Goal: Communication & Community: Answer question/provide support

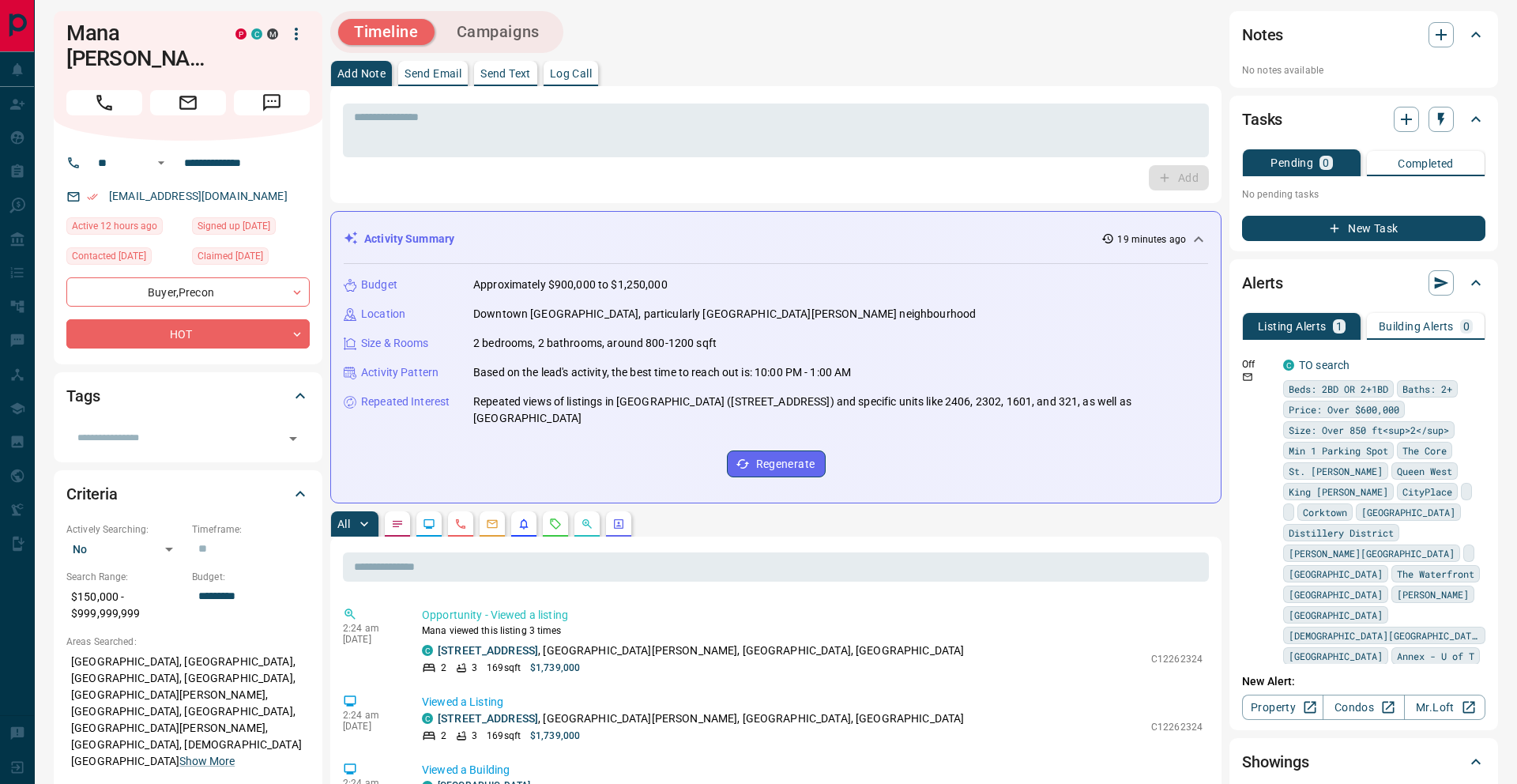
scroll to position [8, 0]
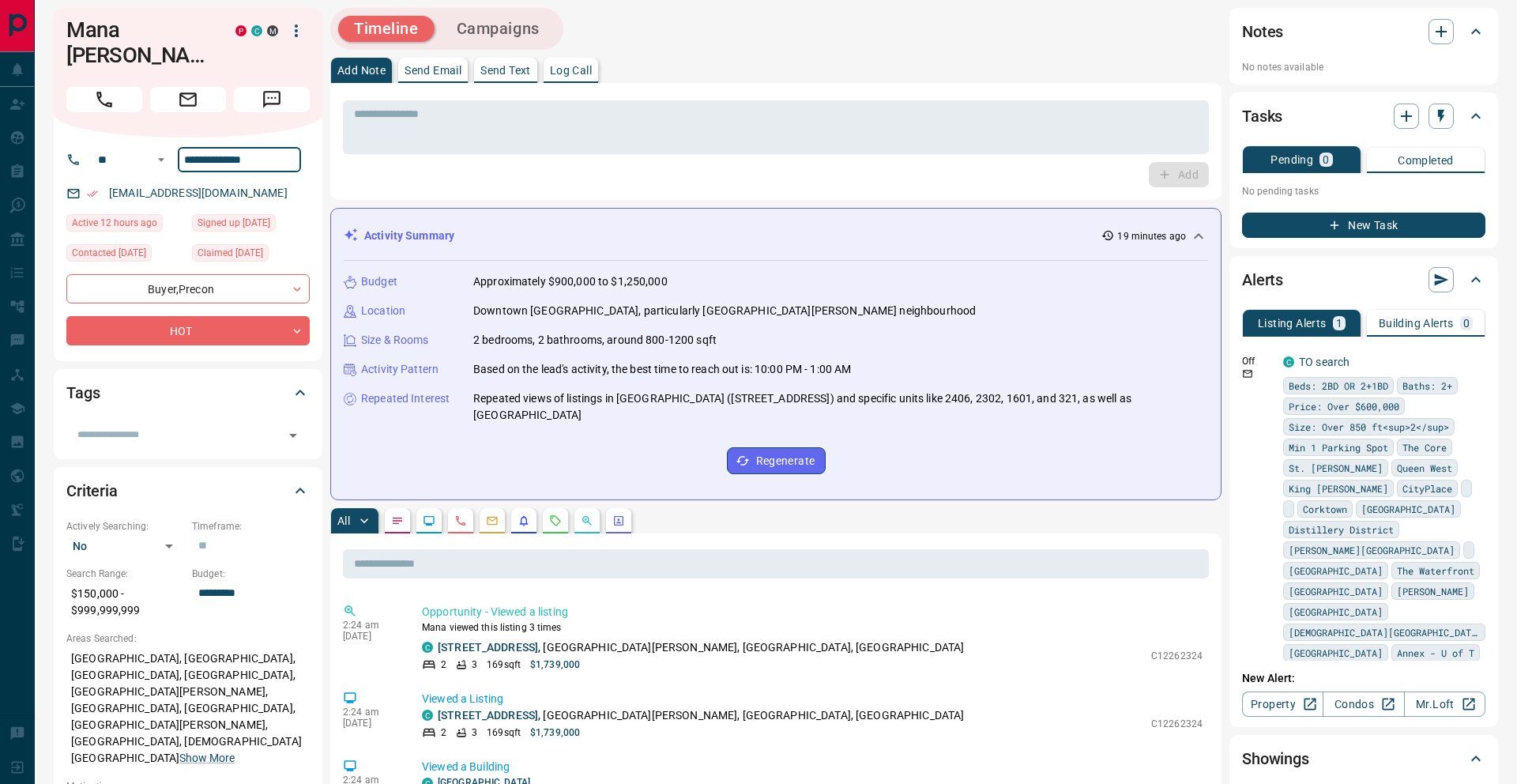
drag, startPoint x: 186, startPoint y: 138, endPoint x: 294, endPoint y: 141, distance: 108.0
click at [294, 147] on input "**********" at bounding box center [240, 159] width 124 height 25
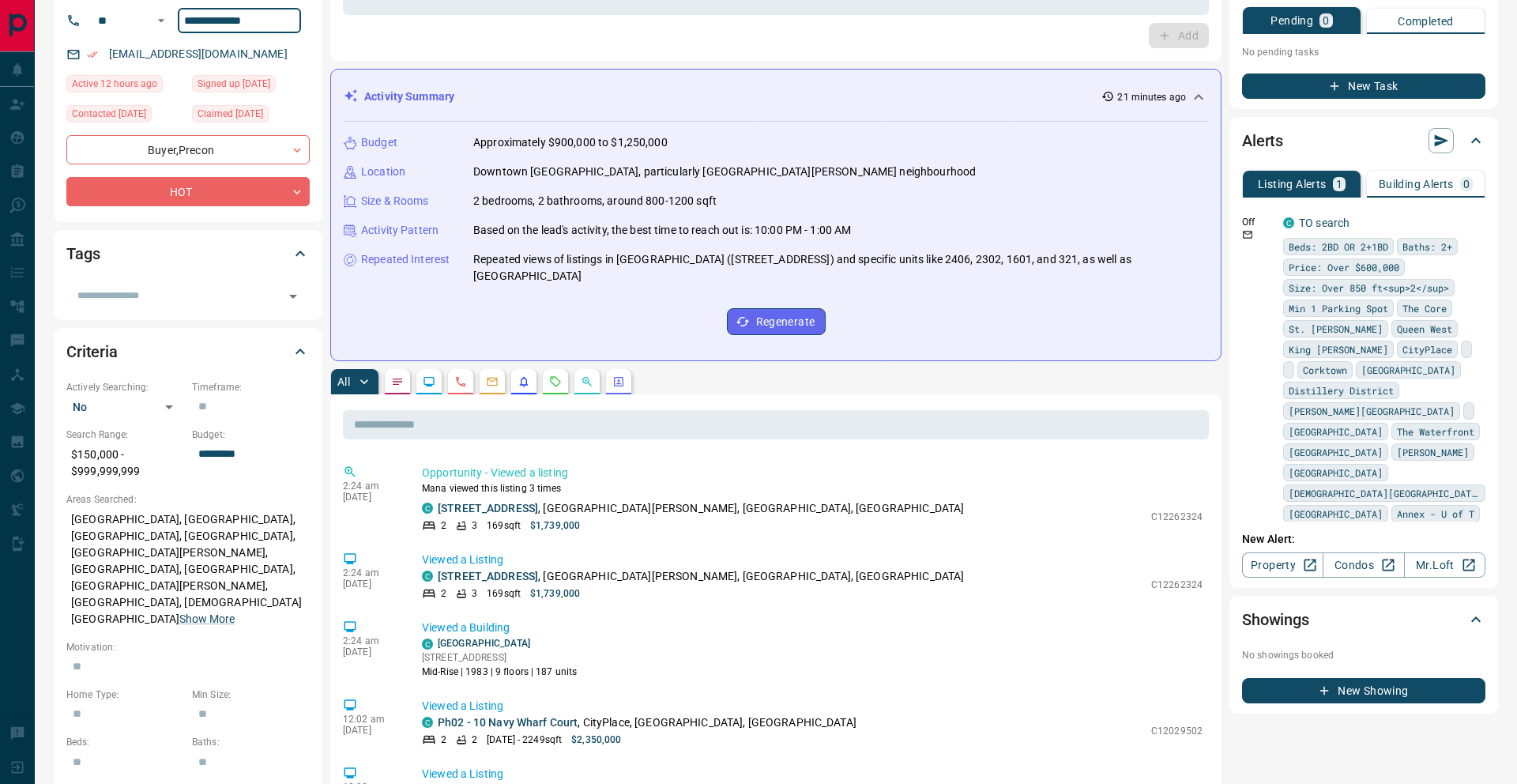
scroll to position [0, 0]
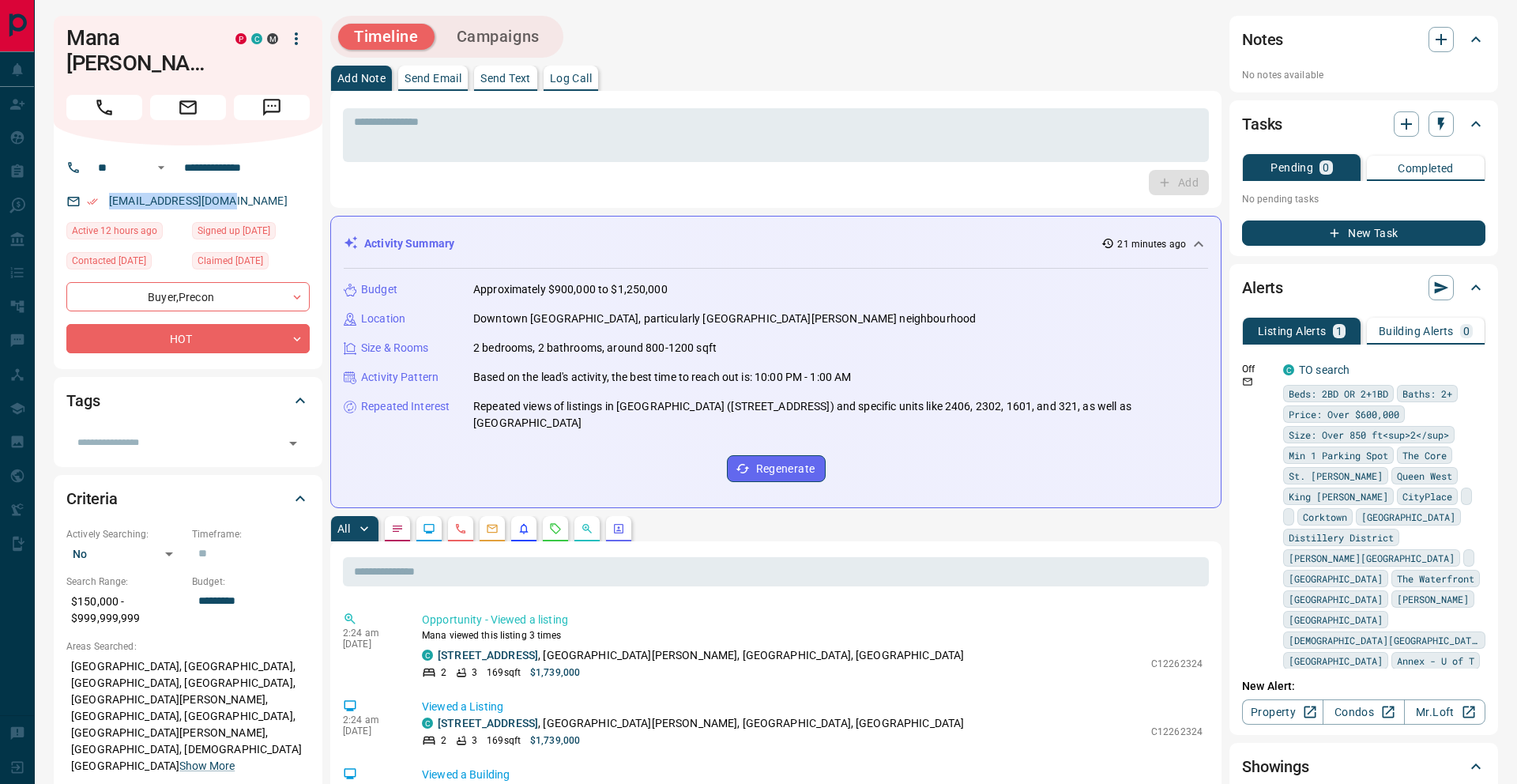
click at [517, 85] on button "Send Text" at bounding box center [506, 78] width 63 height 25
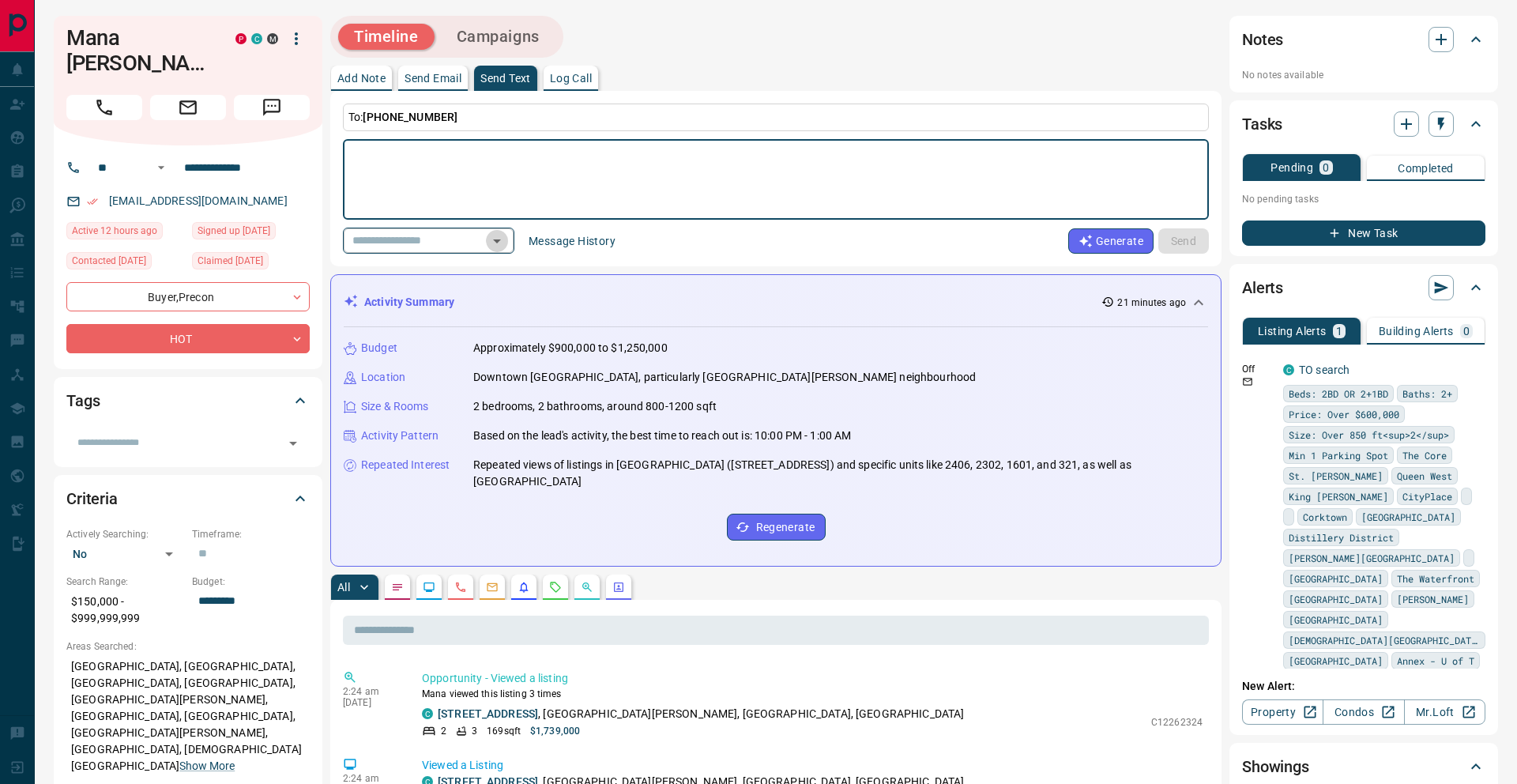
click at [494, 237] on icon "Open" at bounding box center [496, 241] width 19 height 19
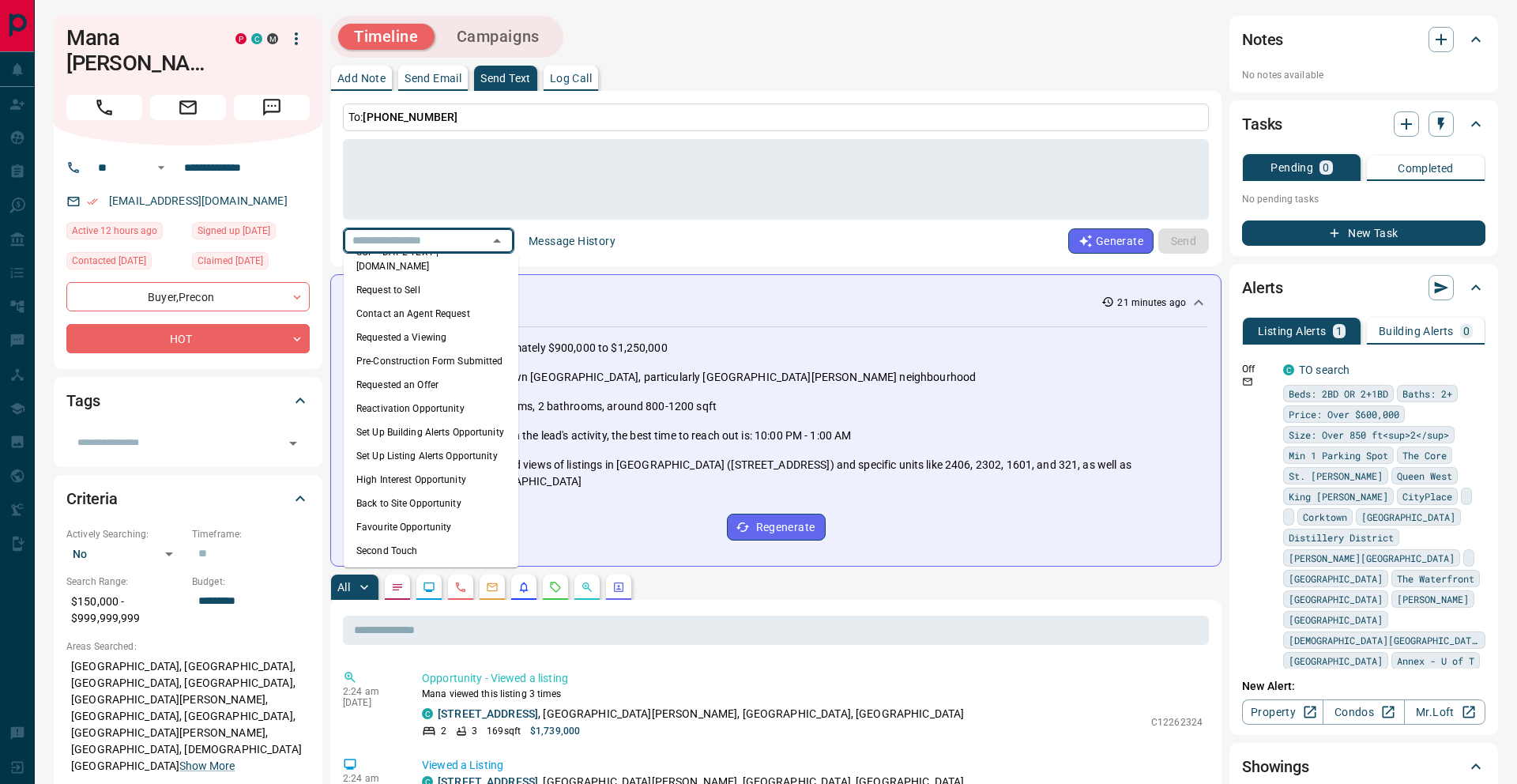
scroll to position [78, 0]
click at [440, 471] on li "Back to Site Opportunity" at bounding box center [431, 482] width 175 height 24
type textarea "**********"
type input "**********"
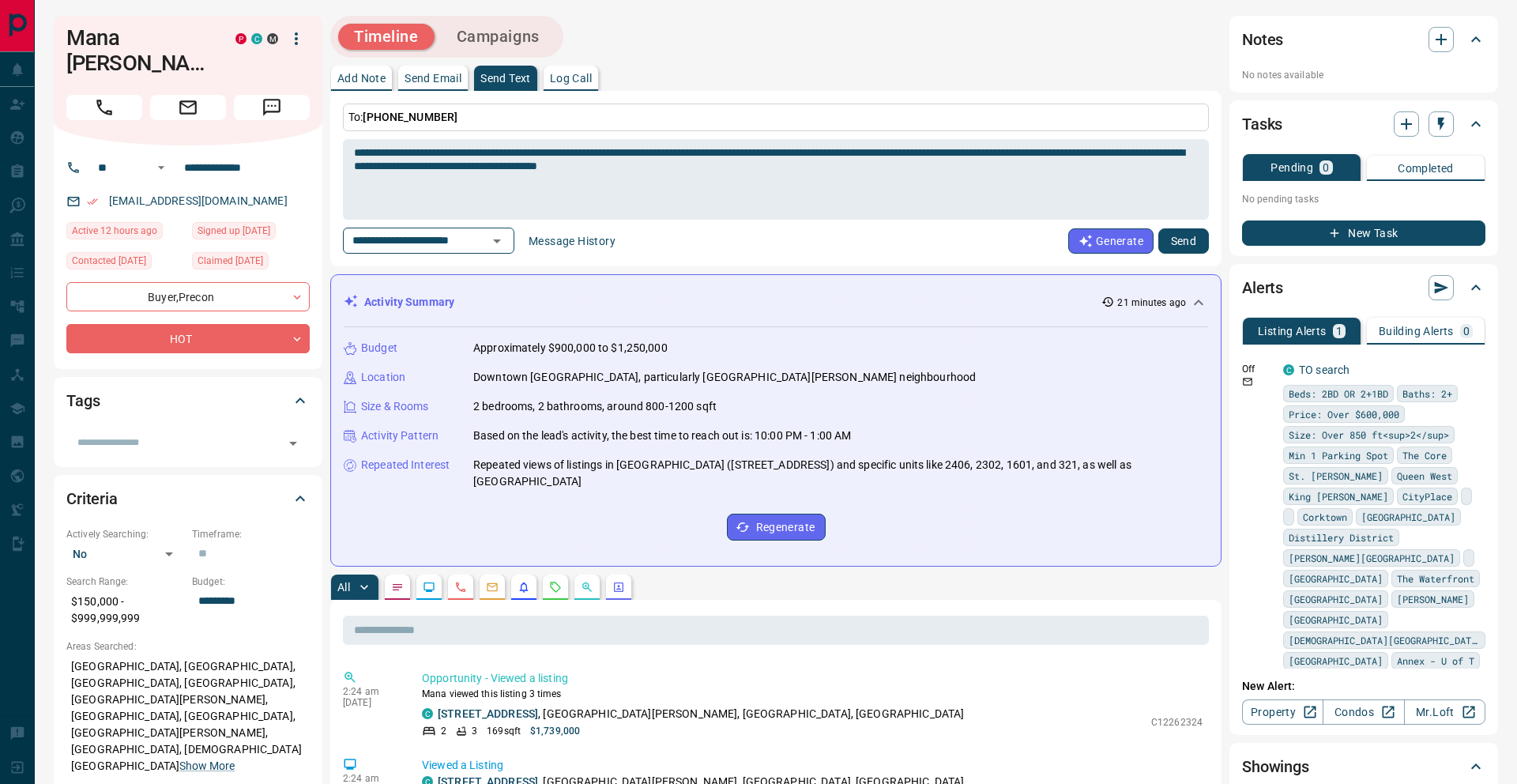
scroll to position [13, 0]
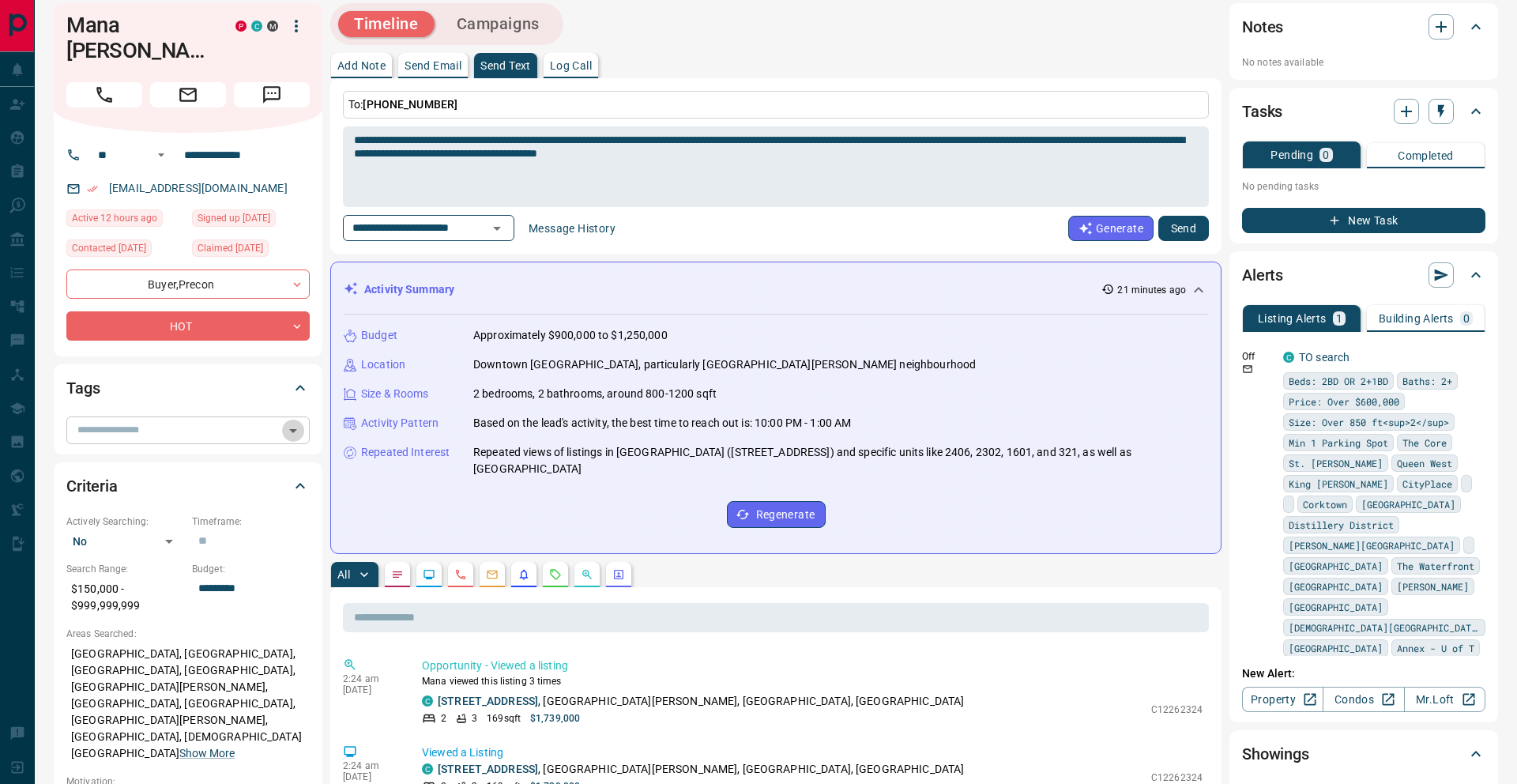
click at [299, 421] on icon "Open" at bounding box center [293, 430] width 19 height 19
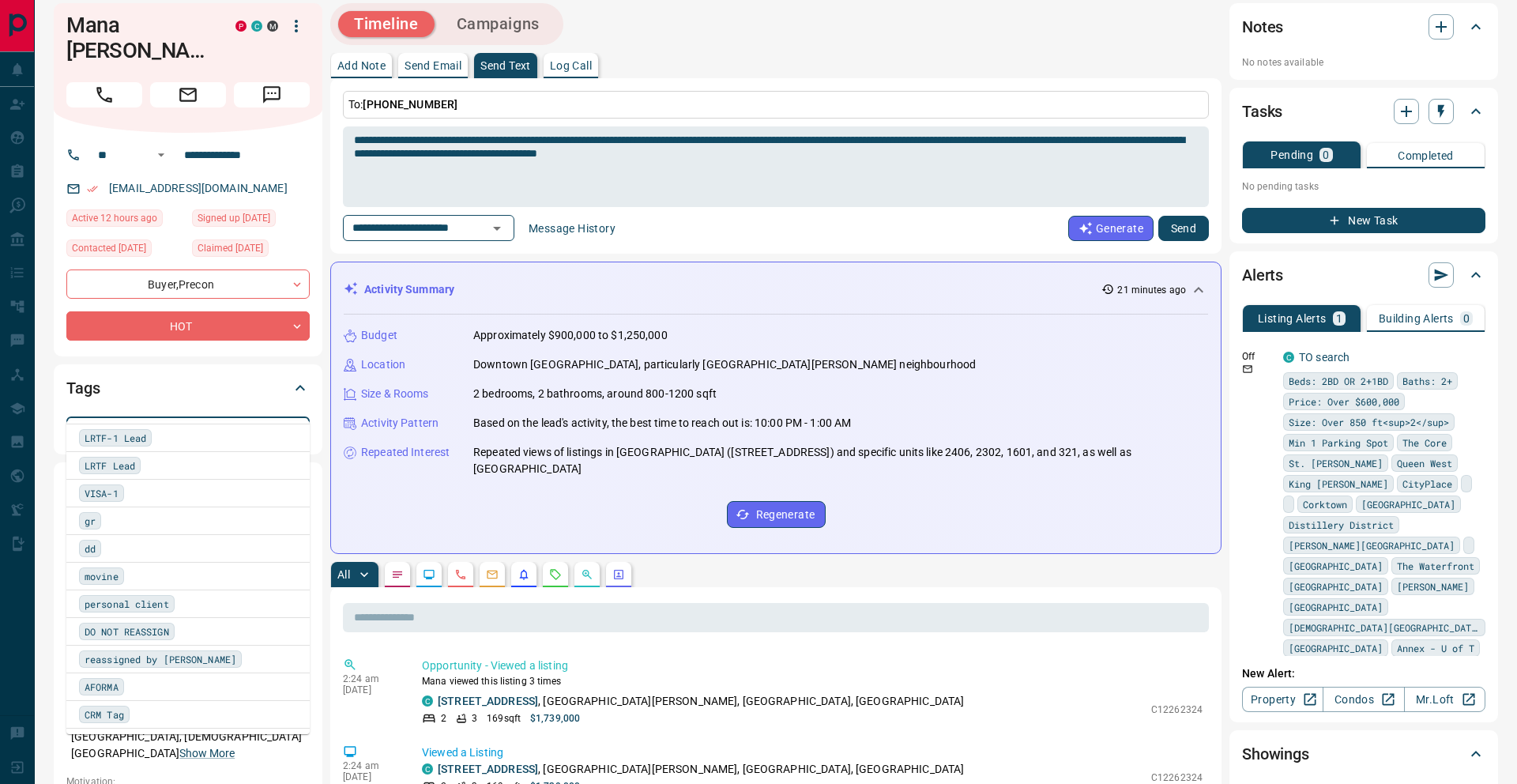
scroll to position [833, 0]
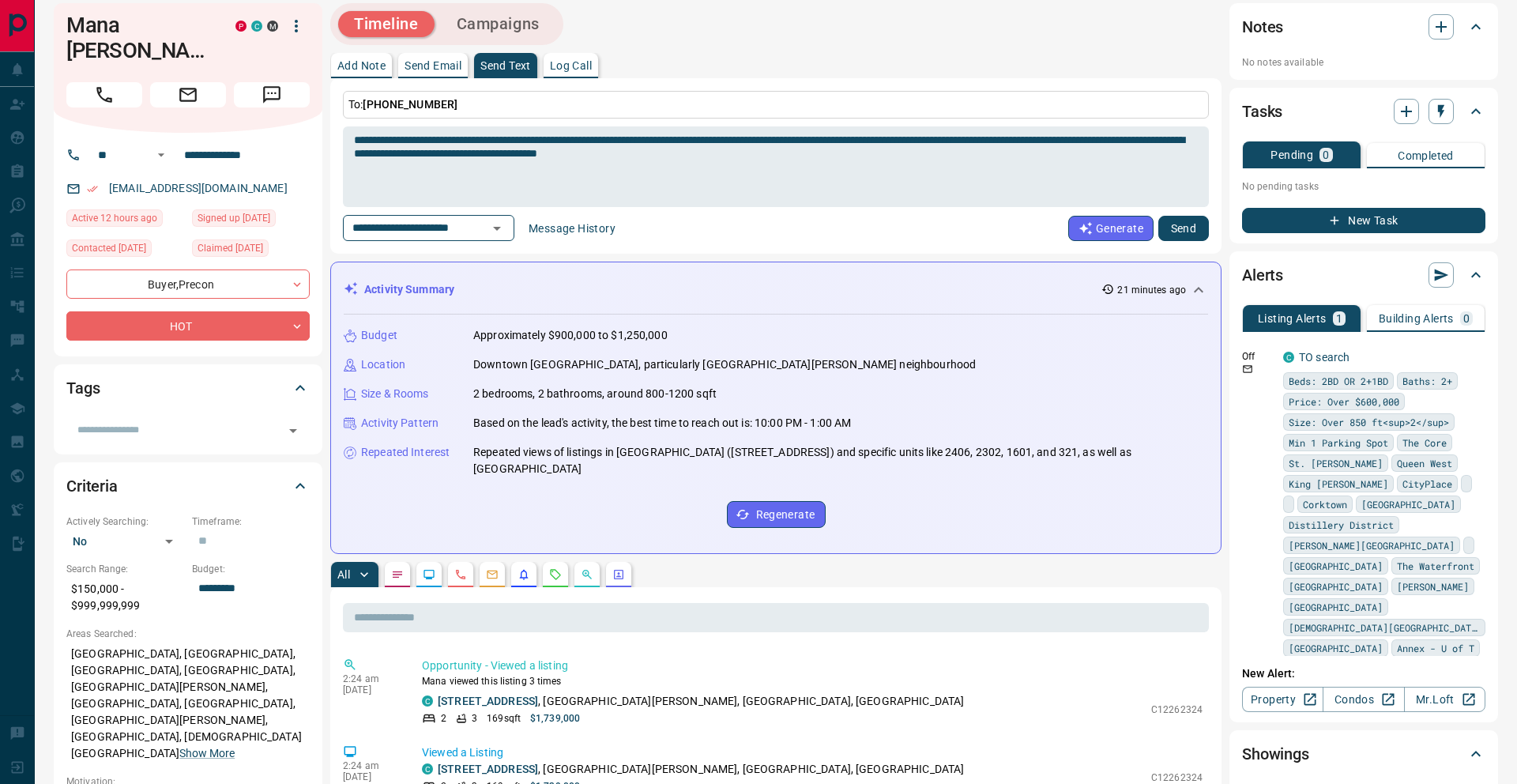
click at [302, 378] on icon at bounding box center [299, 387] width 19 height 19
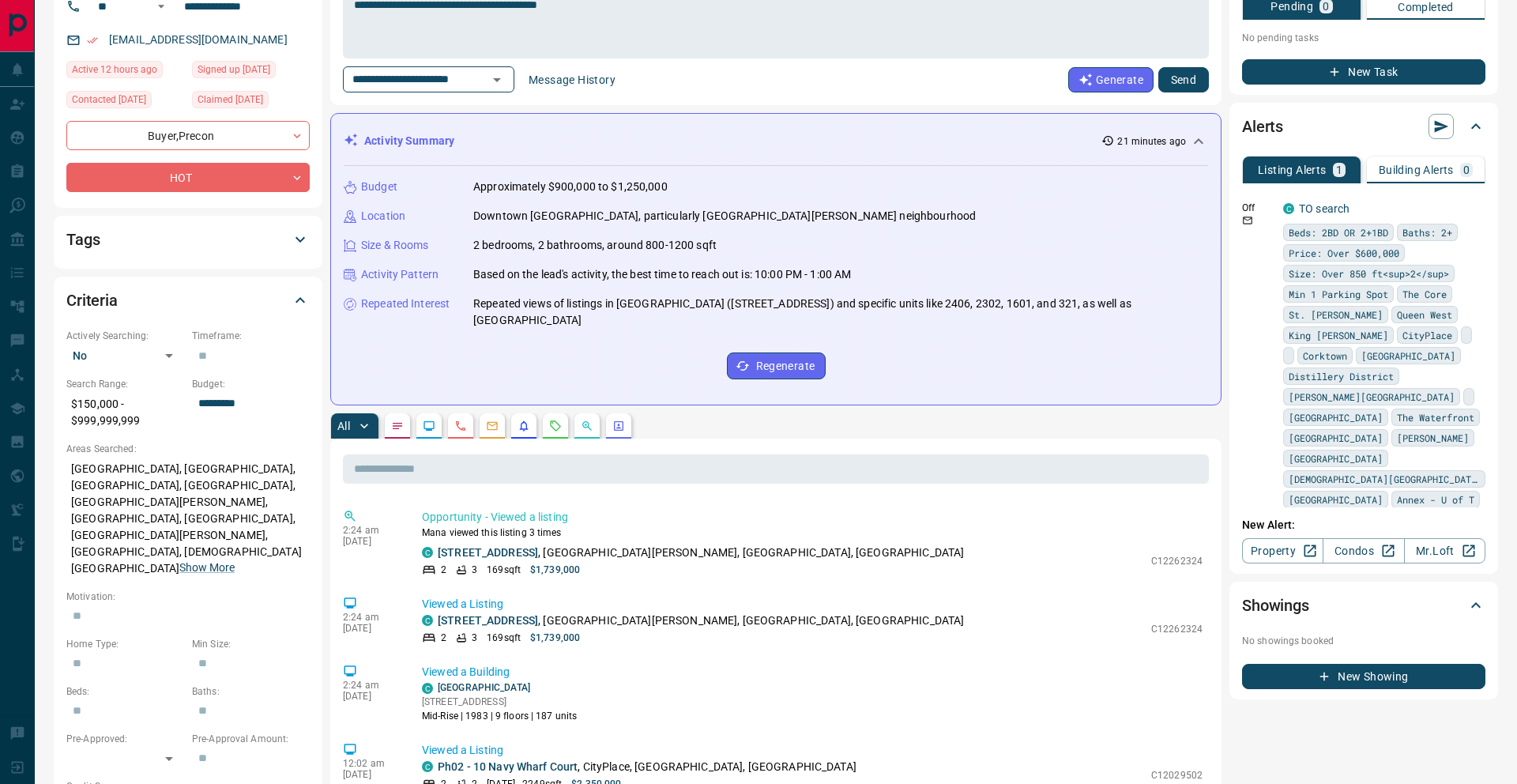
scroll to position [176, 0]
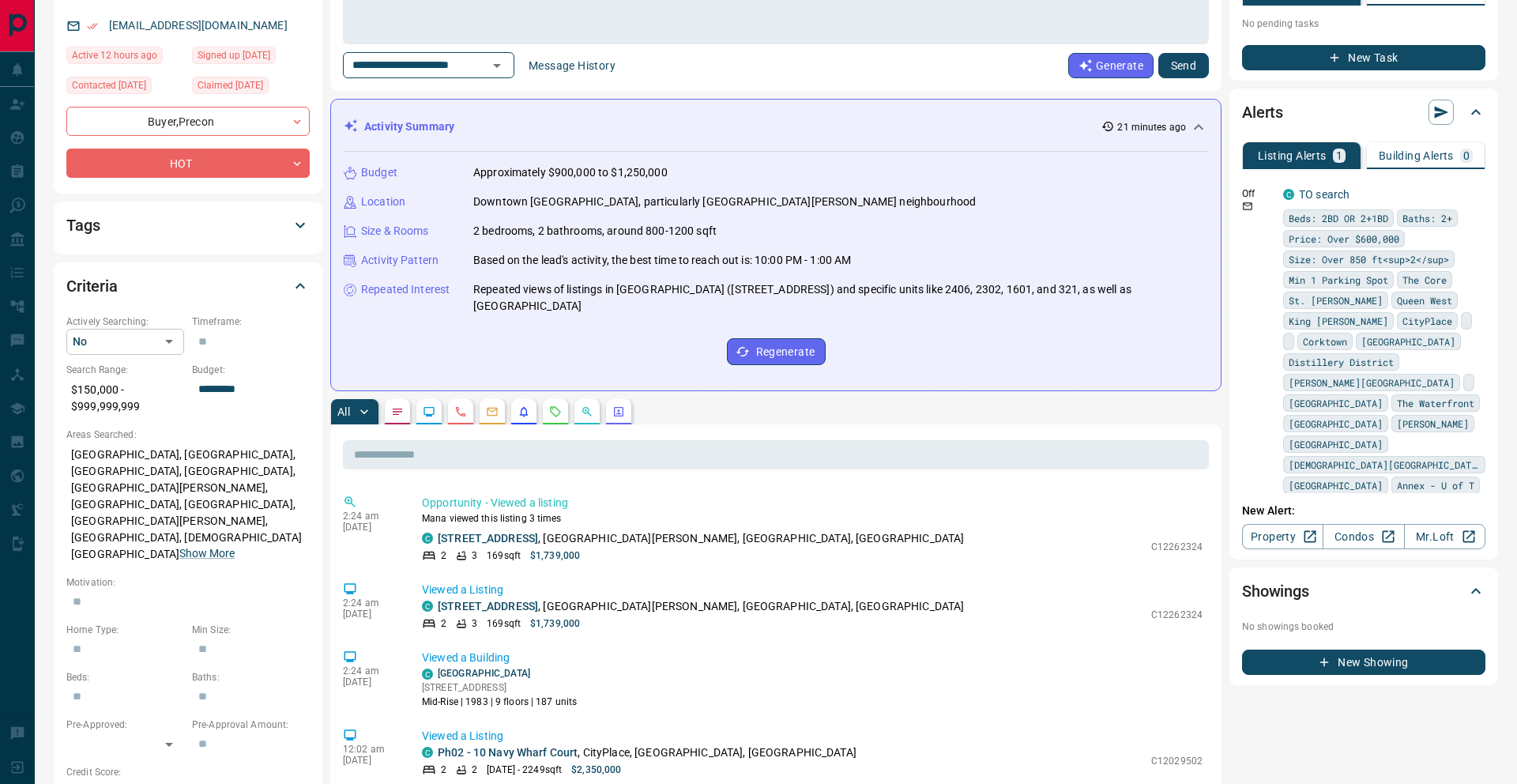
click at [171, 319] on div at bounding box center [758, 392] width 1517 height 784
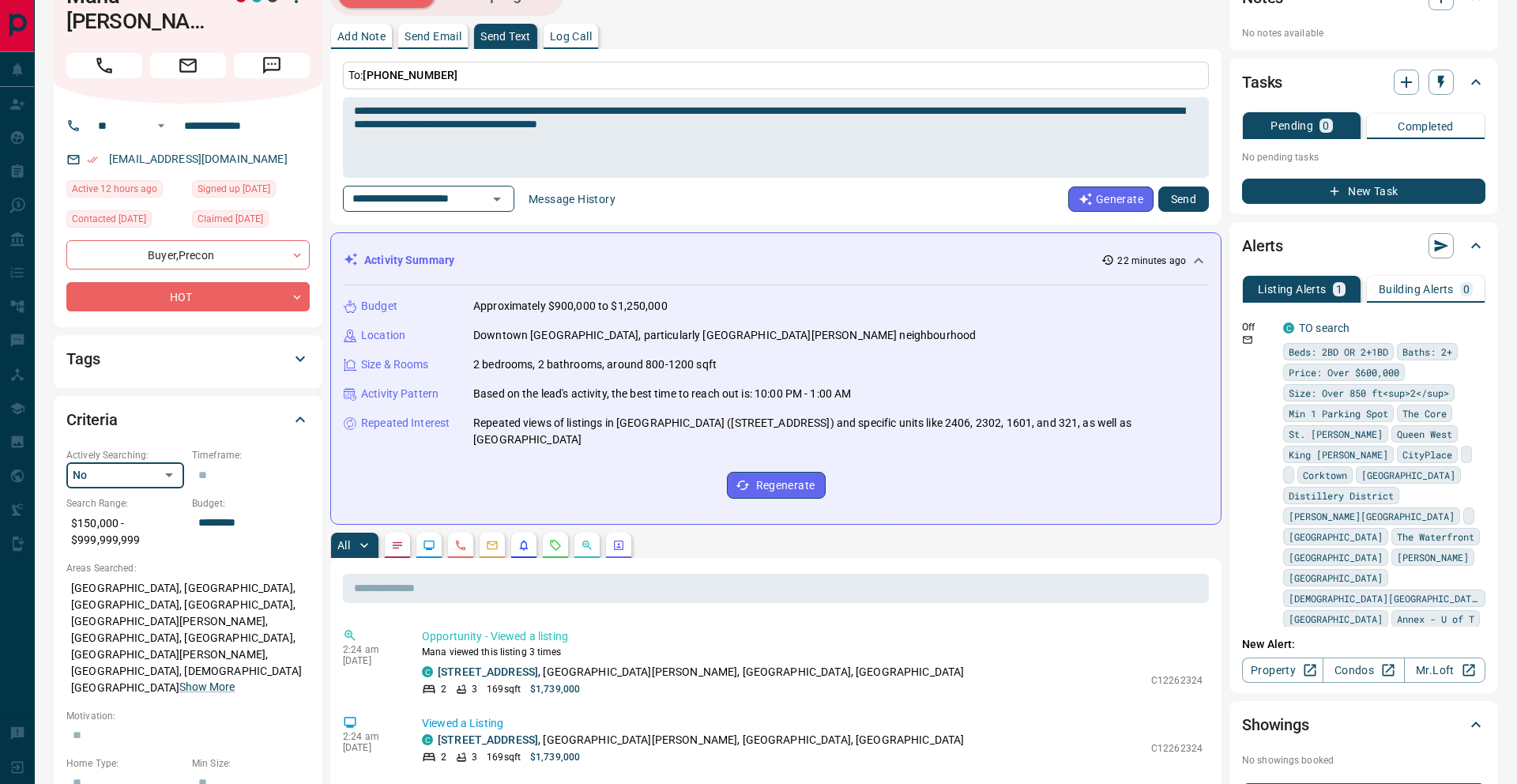
scroll to position [0, 0]
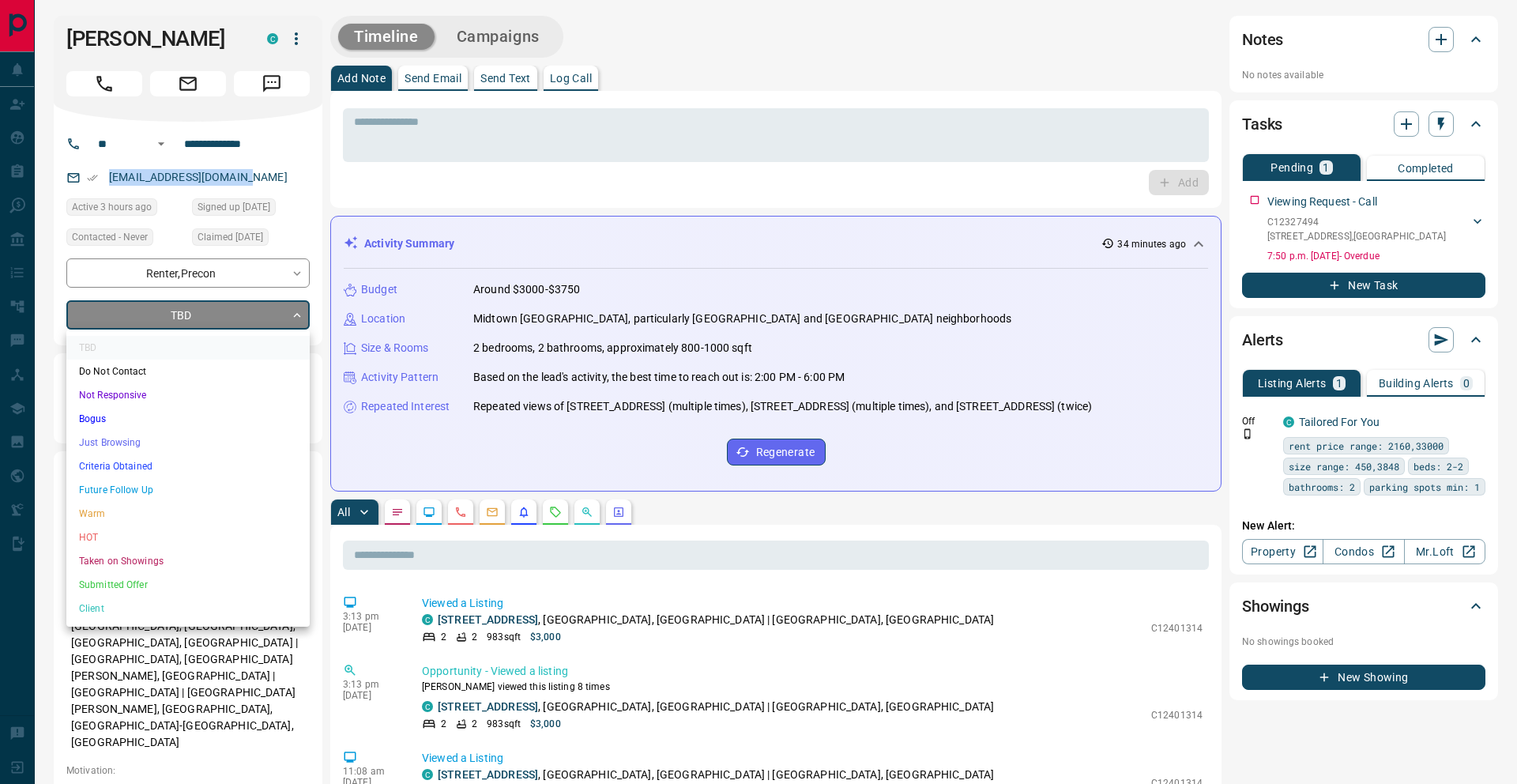
click at [158, 441] on li "Just Browsing" at bounding box center [188, 442] width 243 height 24
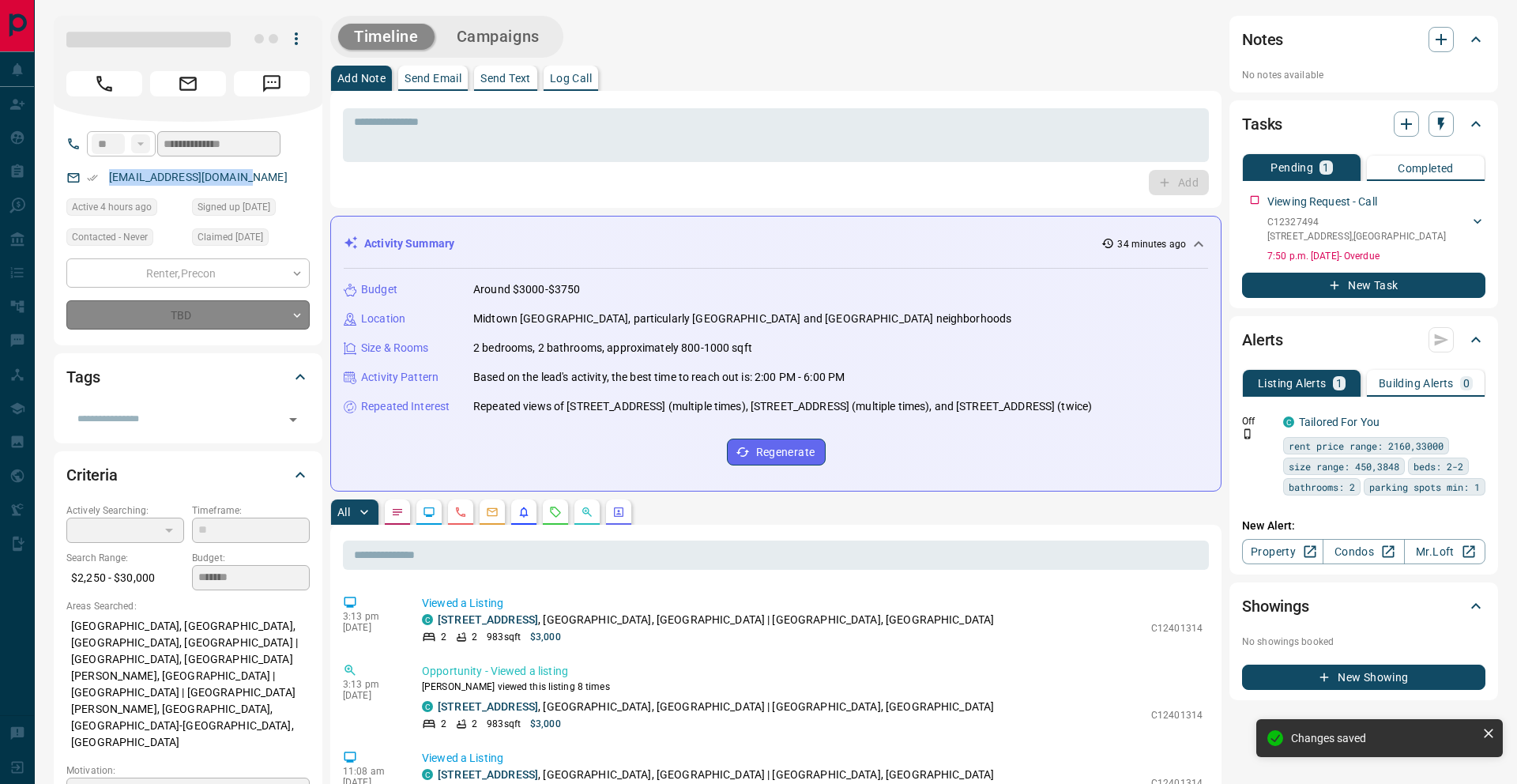
type input "*"
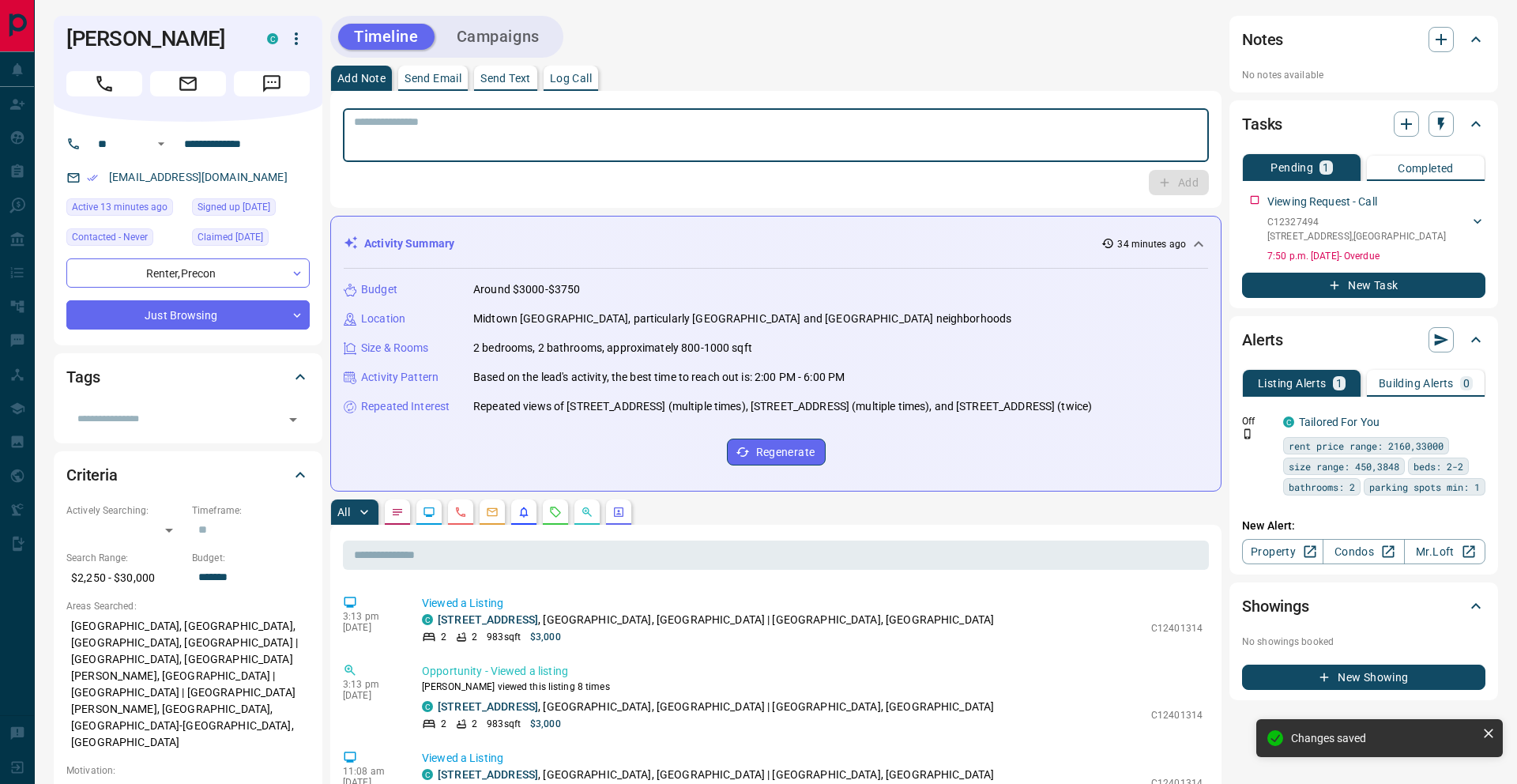
click at [431, 129] on textarea at bounding box center [775, 136] width 844 height 41
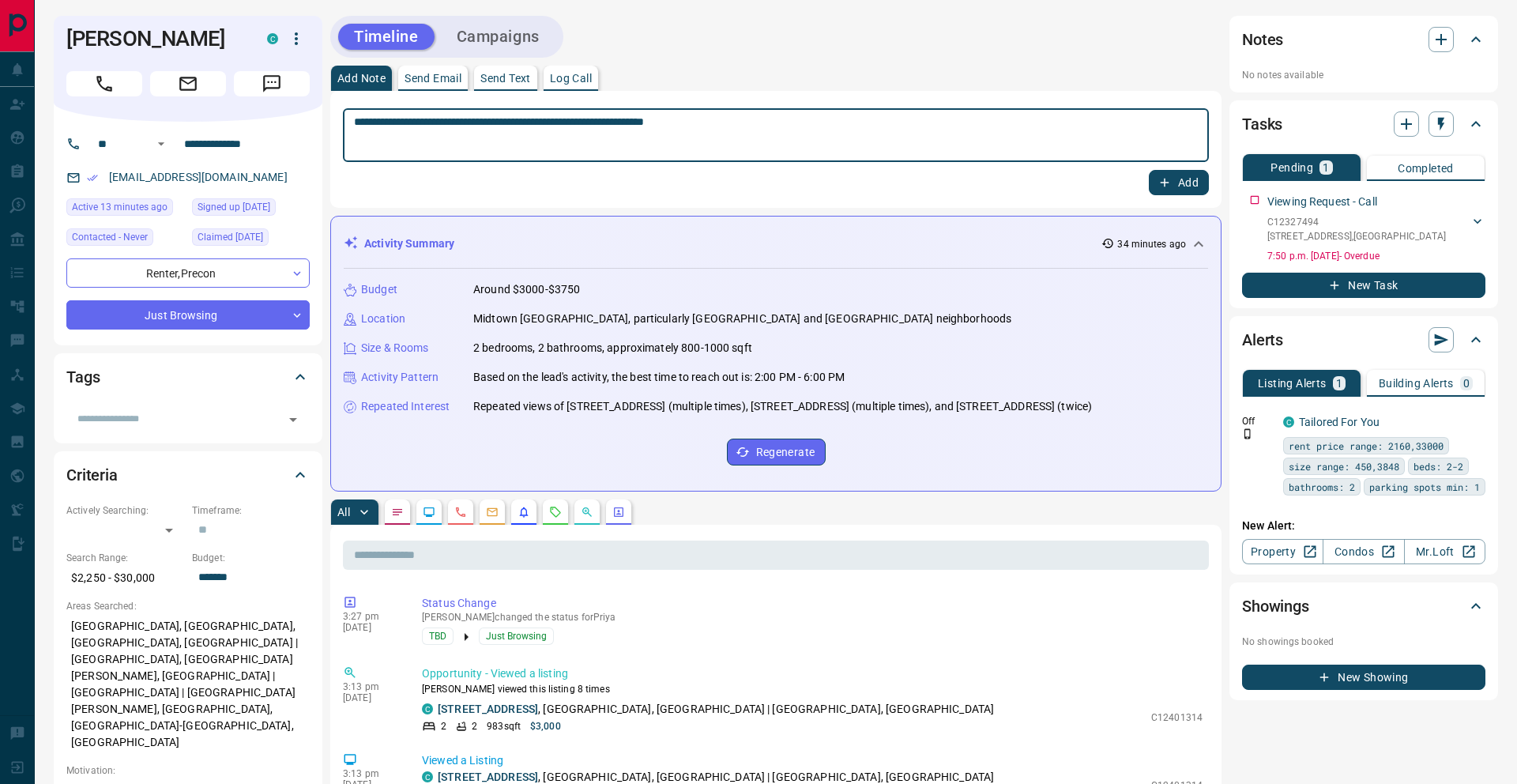
click at [410, 121] on textarea "**********" at bounding box center [775, 136] width 844 height 41
type textarea "**********"
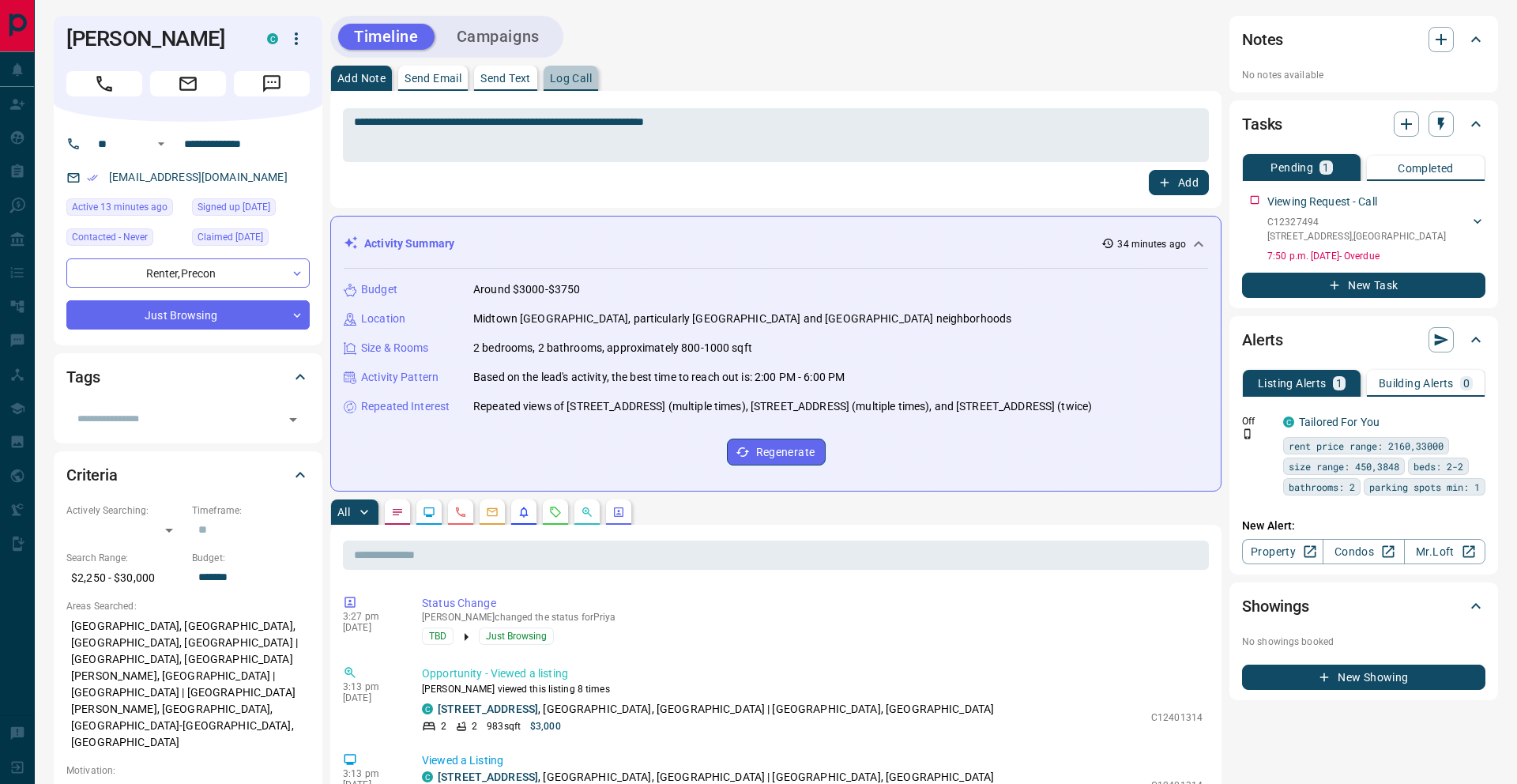
click at [590, 70] on button "Log Call" at bounding box center [570, 78] width 54 height 25
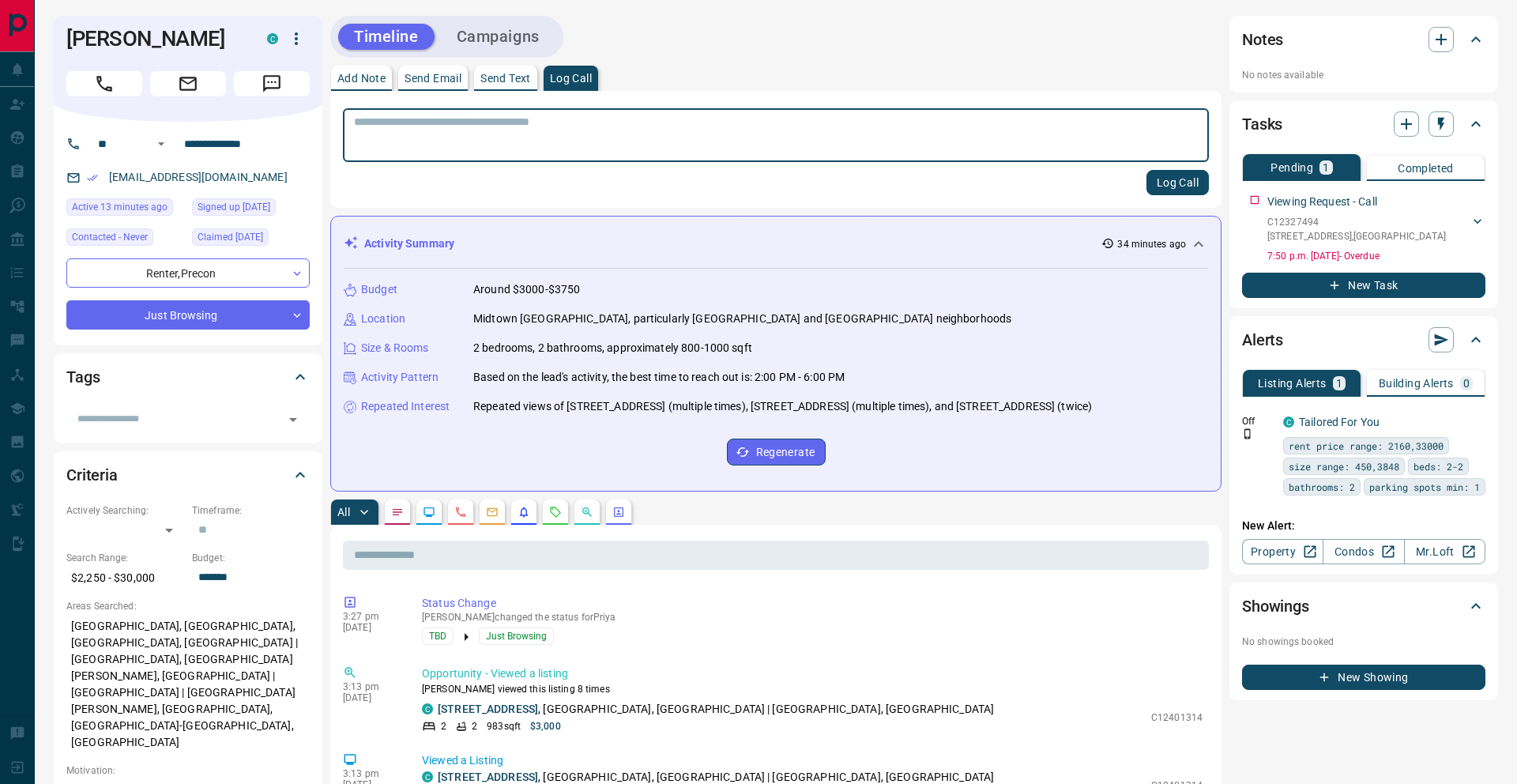
click at [470, 137] on textarea at bounding box center [775, 136] width 844 height 41
type textarea "**********"
click at [1188, 185] on button "Log Call" at bounding box center [1177, 182] width 63 height 25
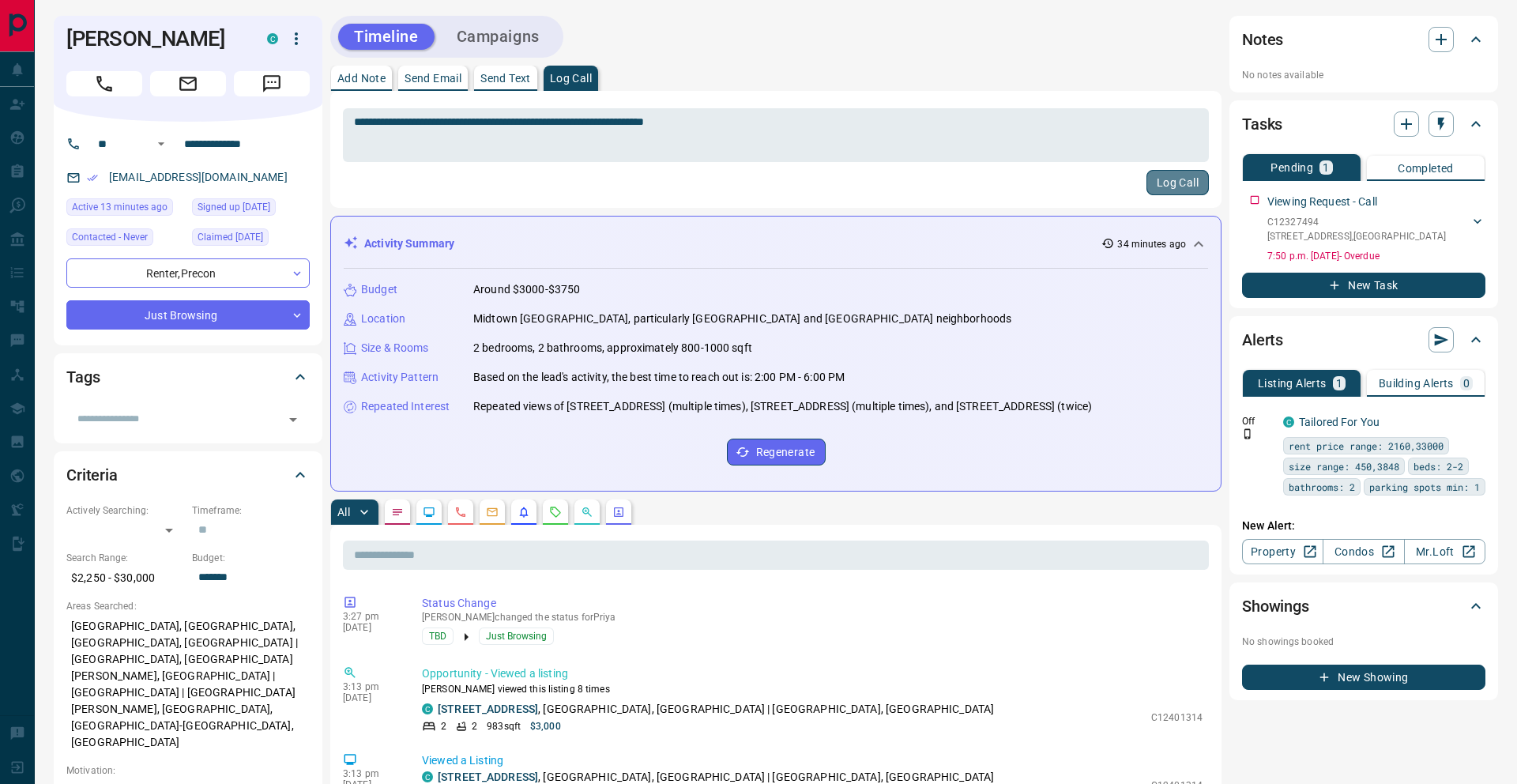
click at [1186, 185] on button "Log Call" at bounding box center [1177, 182] width 63 height 25
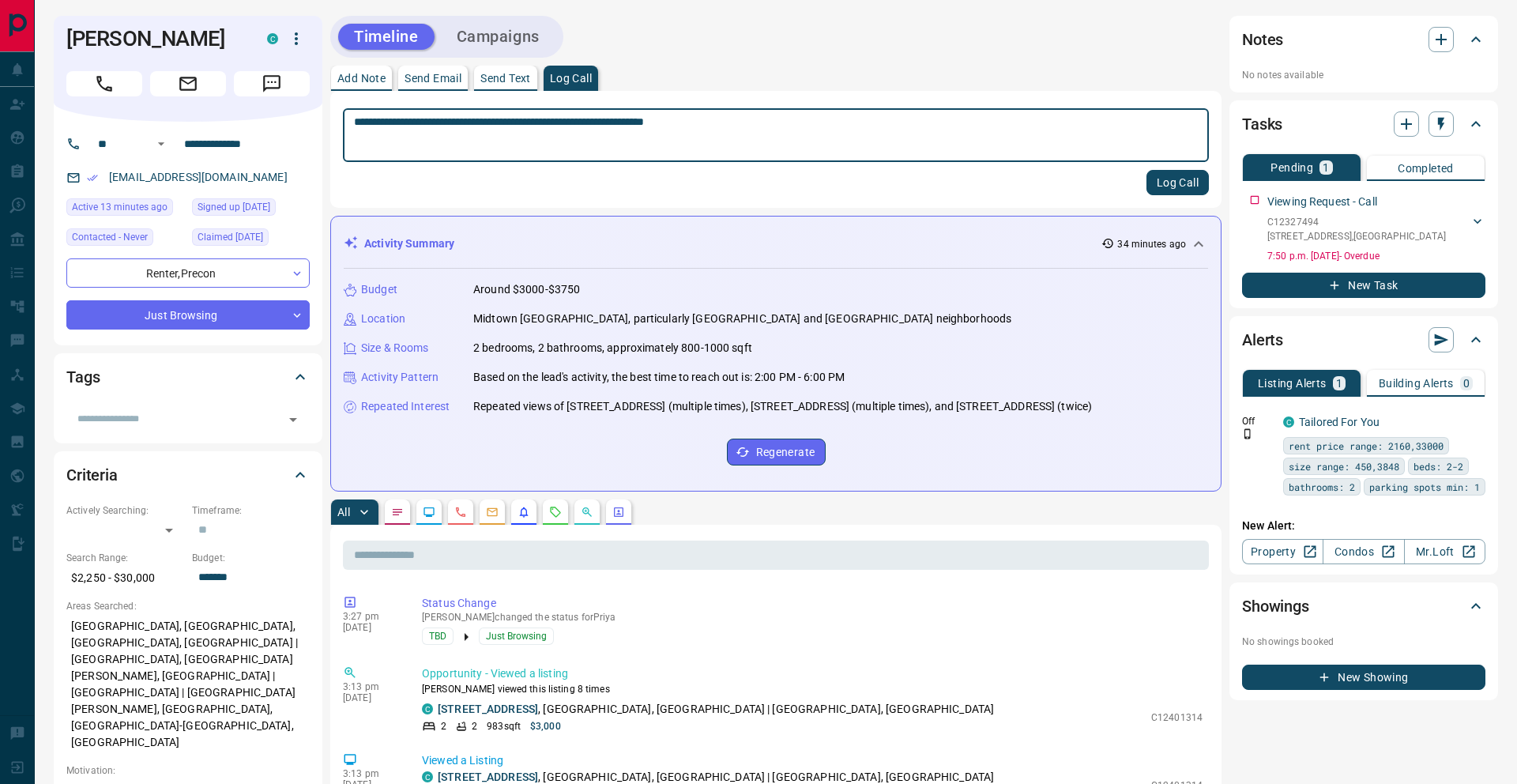
click at [1179, 183] on button "Log Call" at bounding box center [1177, 182] width 63 height 25
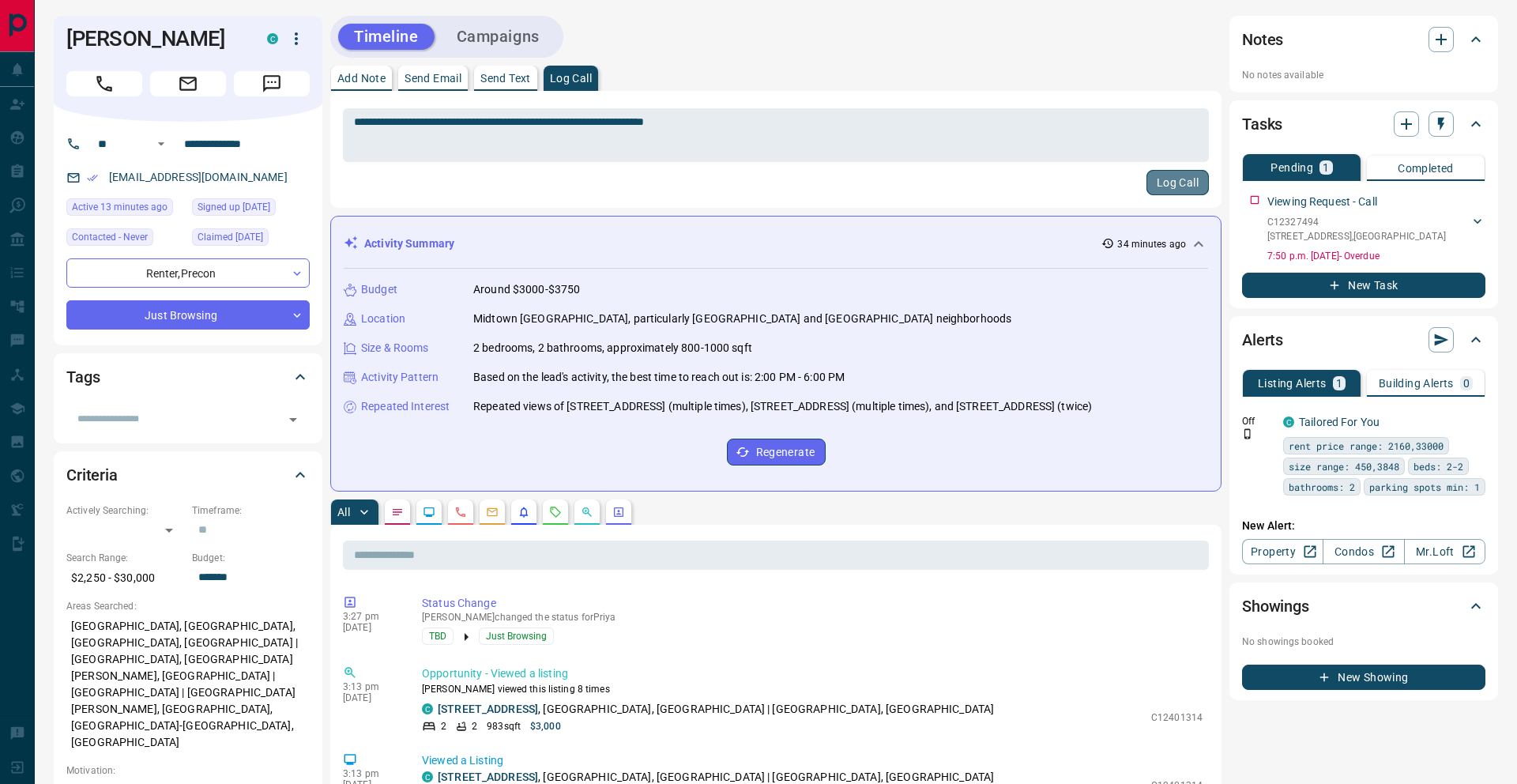
click at [1179, 183] on button "Log Call" at bounding box center [1177, 182] width 63 height 25
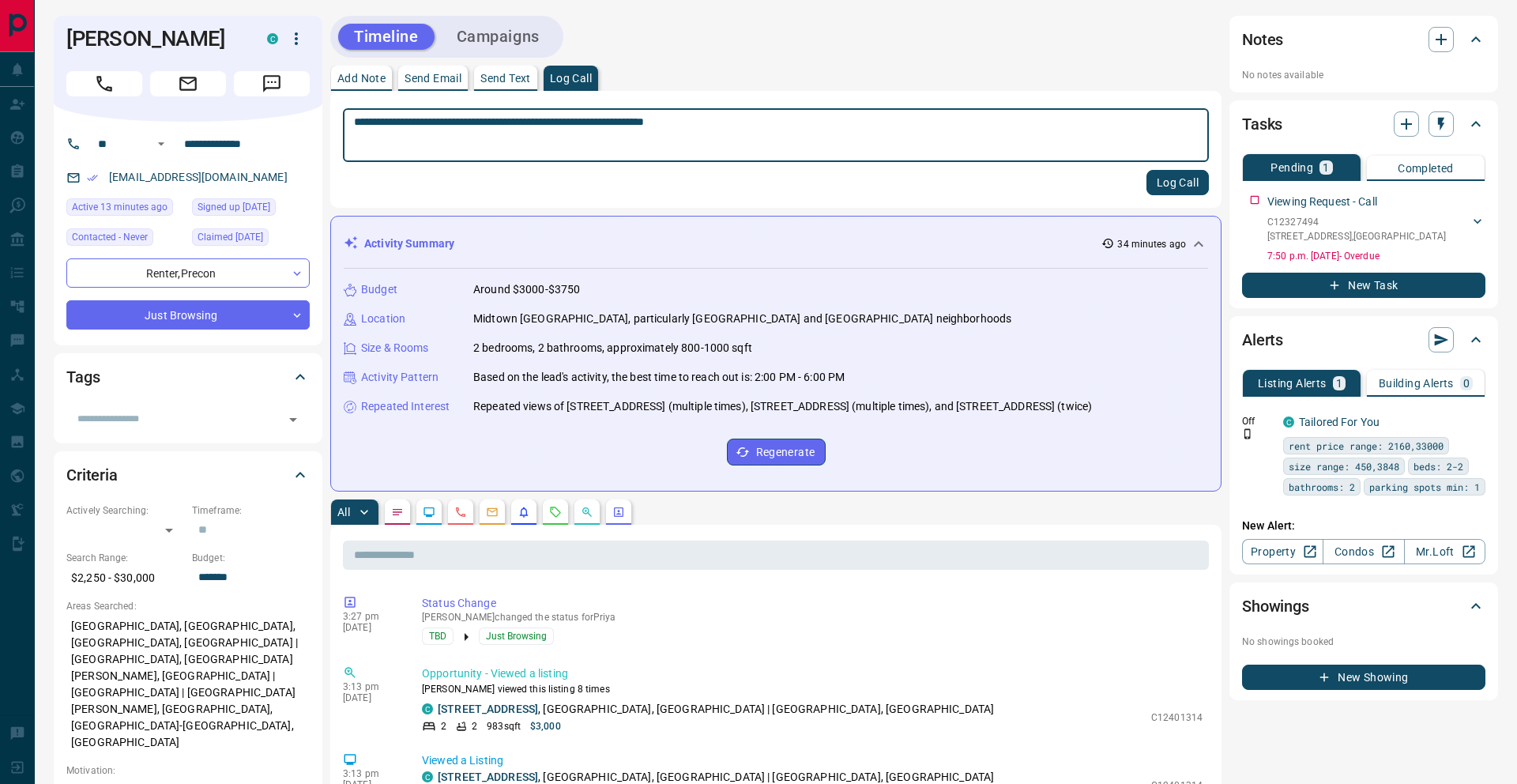
click at [1179, 183] on button "Log Call" at bounding box center [1177, 182] width 63 height 25
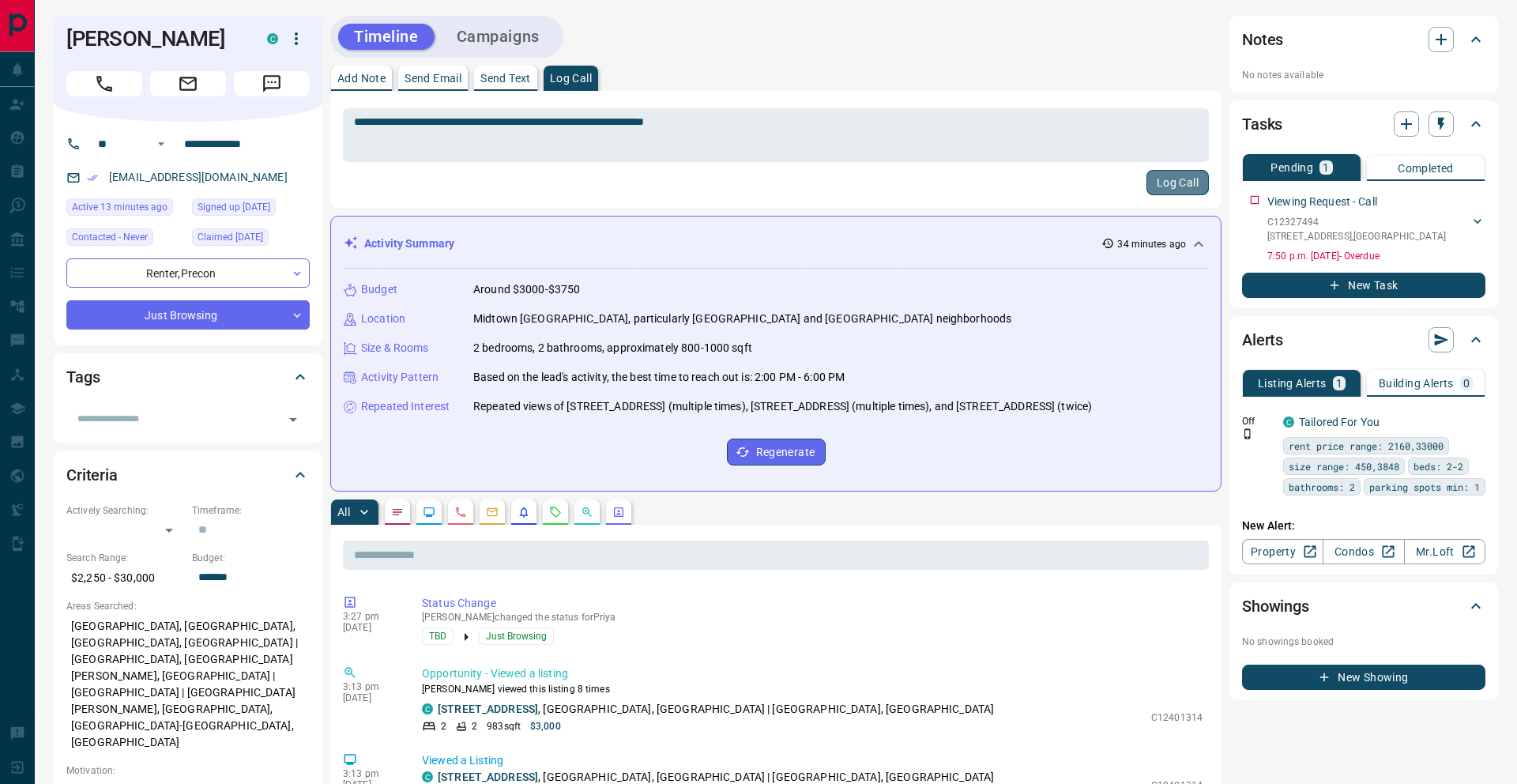
click at [1179, 183] on button "Log Call" at bounding box center [1177, 182] width 63 height 25
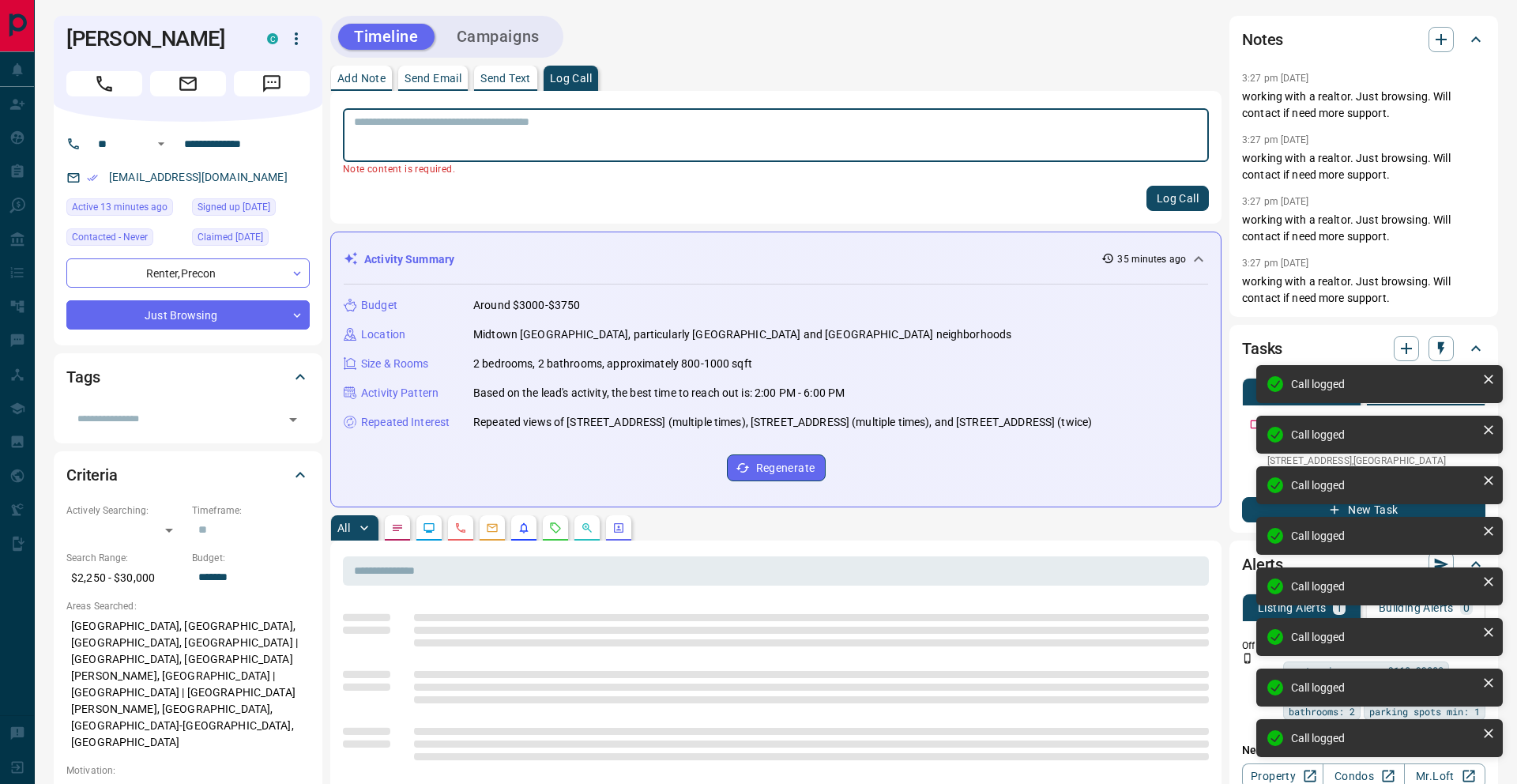
click at [1489, 374] on icon at bounding box center [1488, 379] width 15 height 15
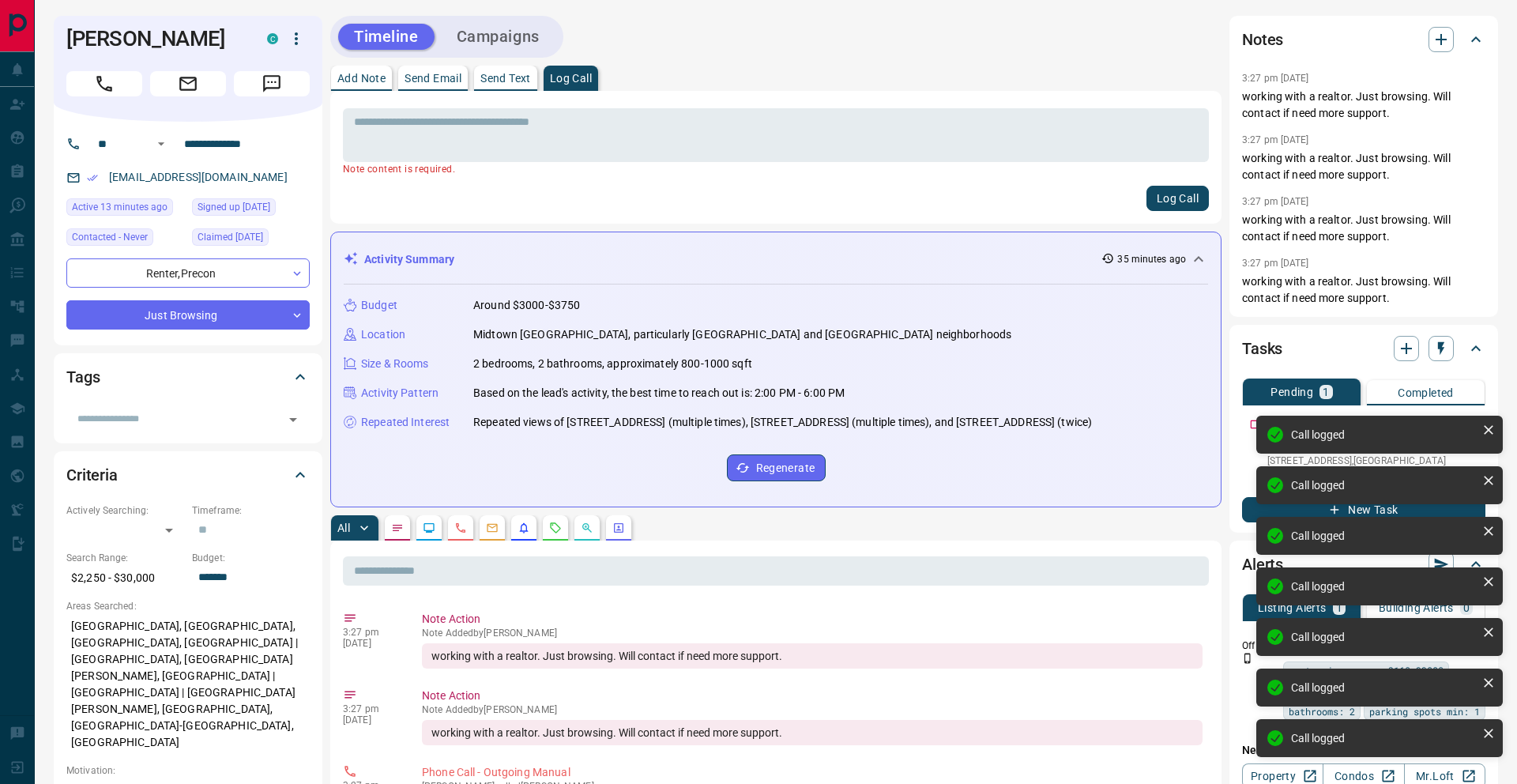
click at [1489, 374] on div "Call logged Call logged Call logged Call logged Call logged Call logged Call lo…" at bounding box center [1380, 567] width 253 height 411
click at [1489, 374] on div "Tasks Pending 1 Completed Viewing Request - Call C12327494 1109 - 18 Merton Str…" at bounding box center [1363, 428] width 268 height 207
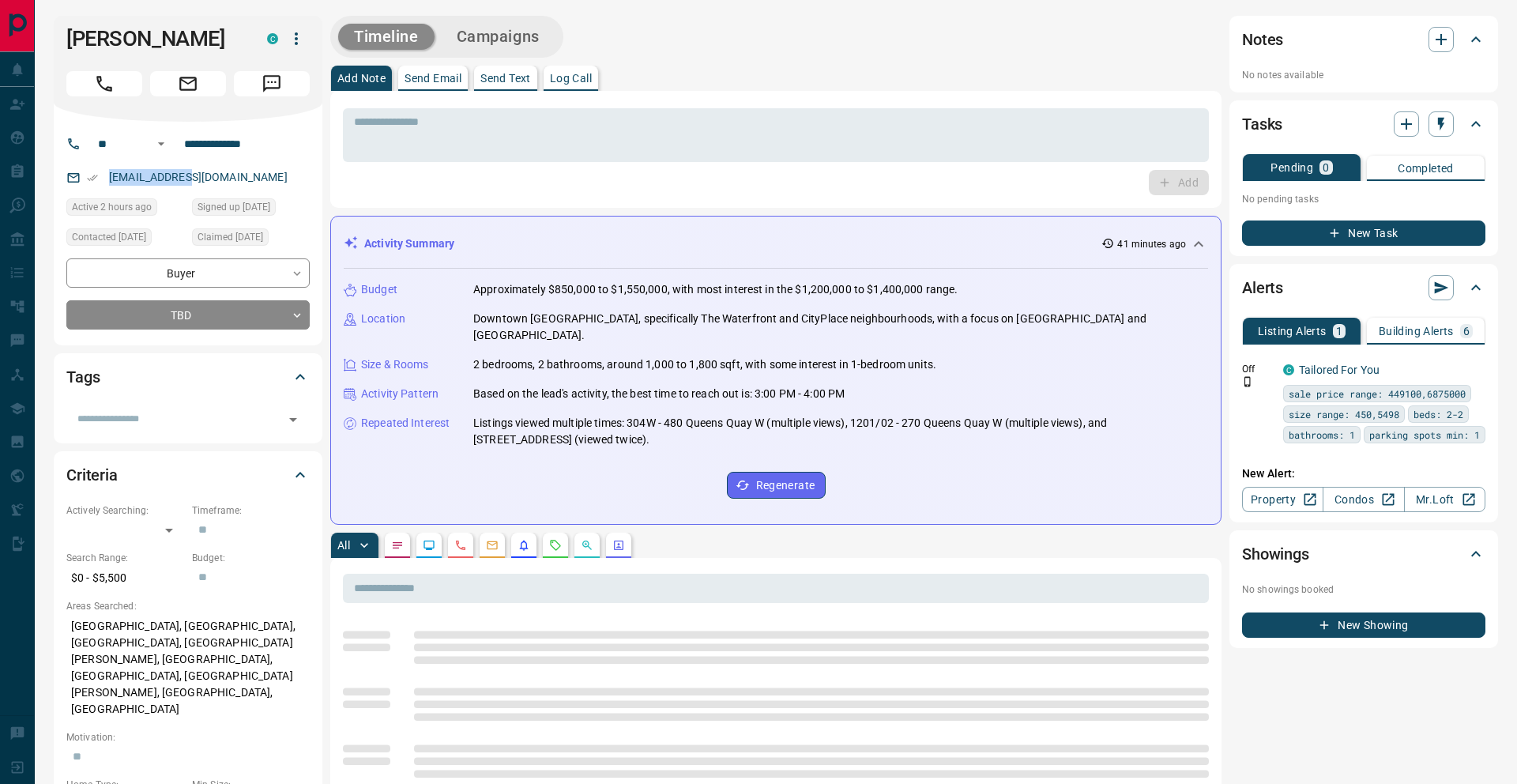
click at [575, 78] on p "Log Call" at bounding box center [570, 78] width 41 height 11
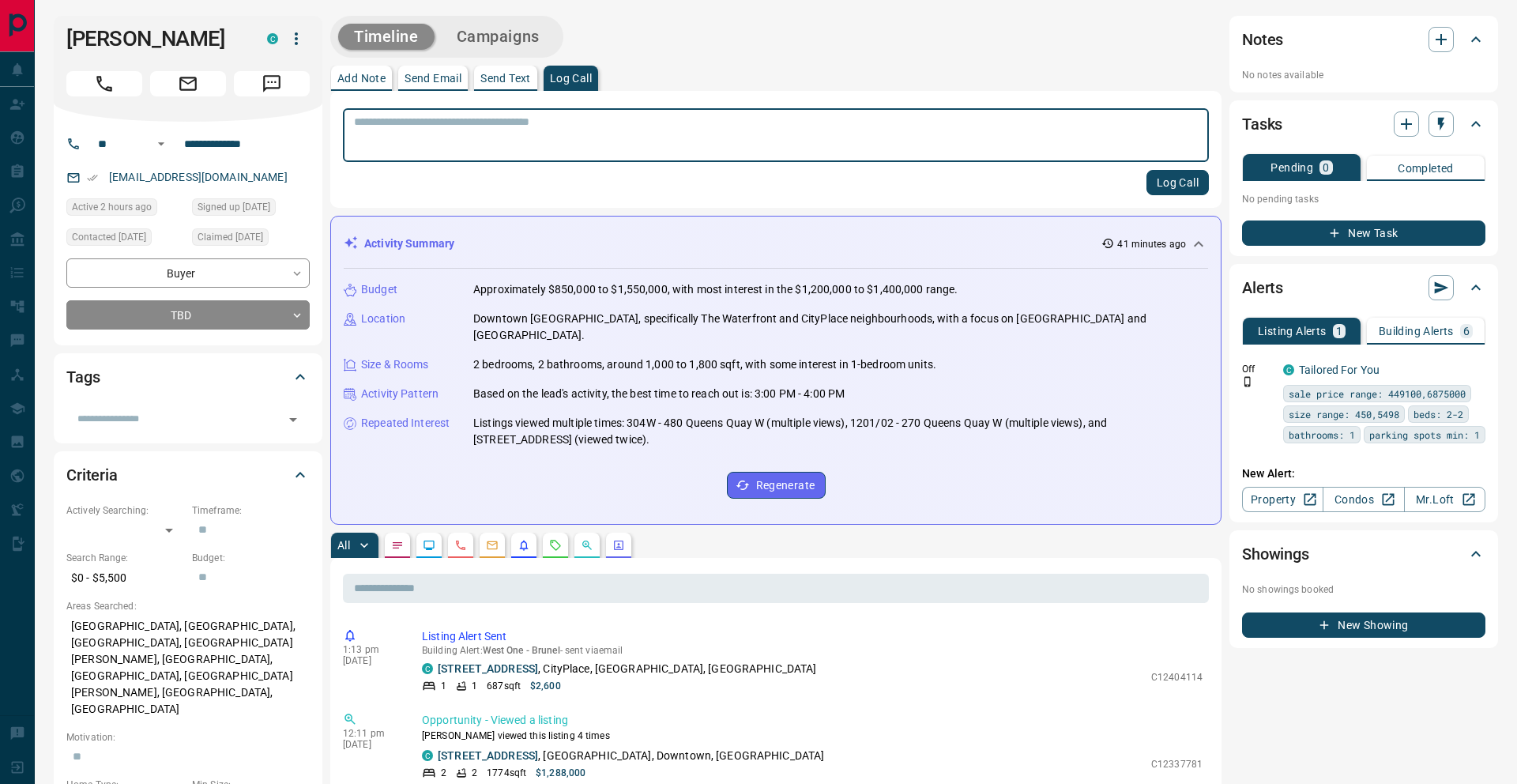
scroll to position [2, 0]
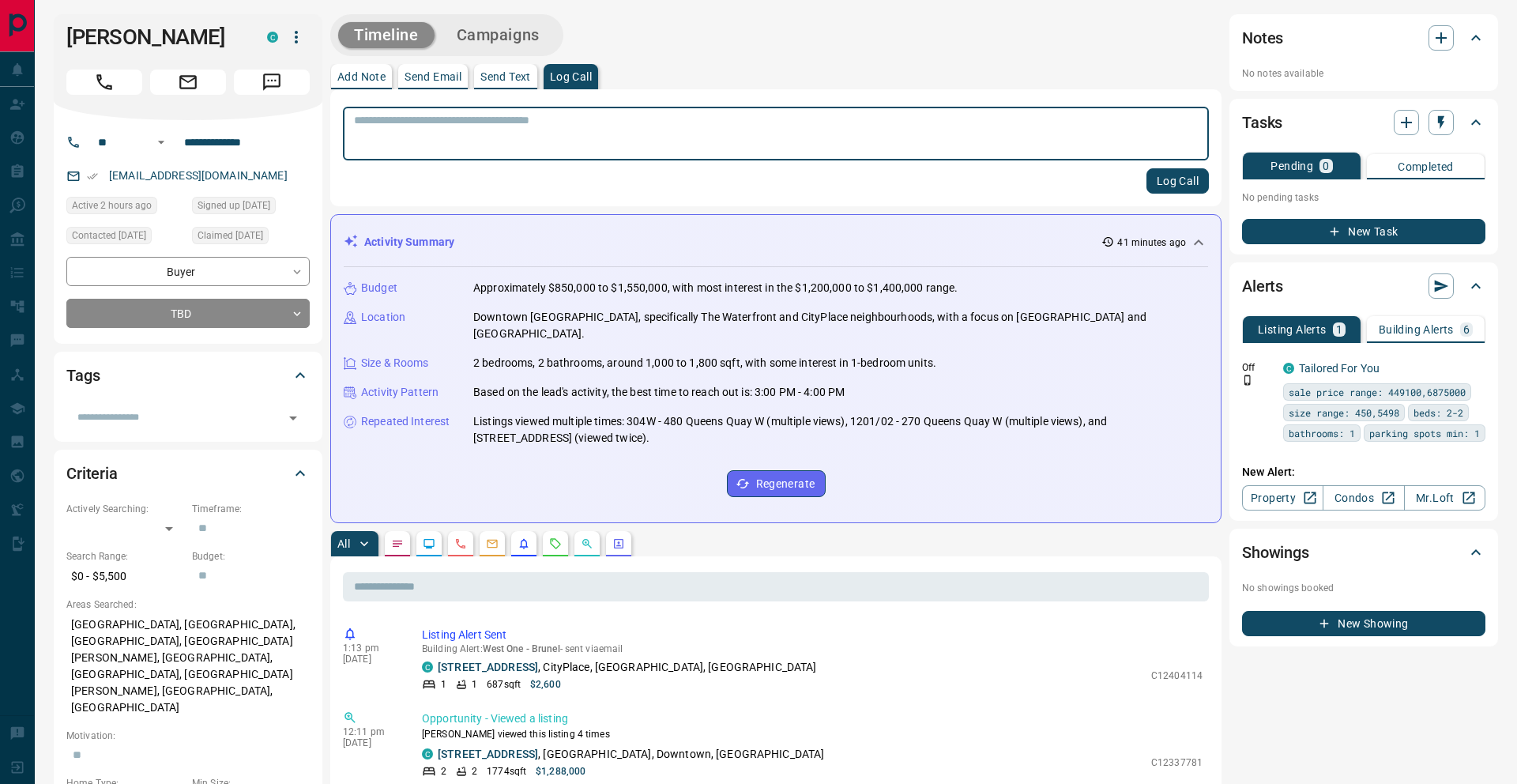
click at [1184, 181] on button "Log Call" at bounding box center [1177, 181] width 63 height 25
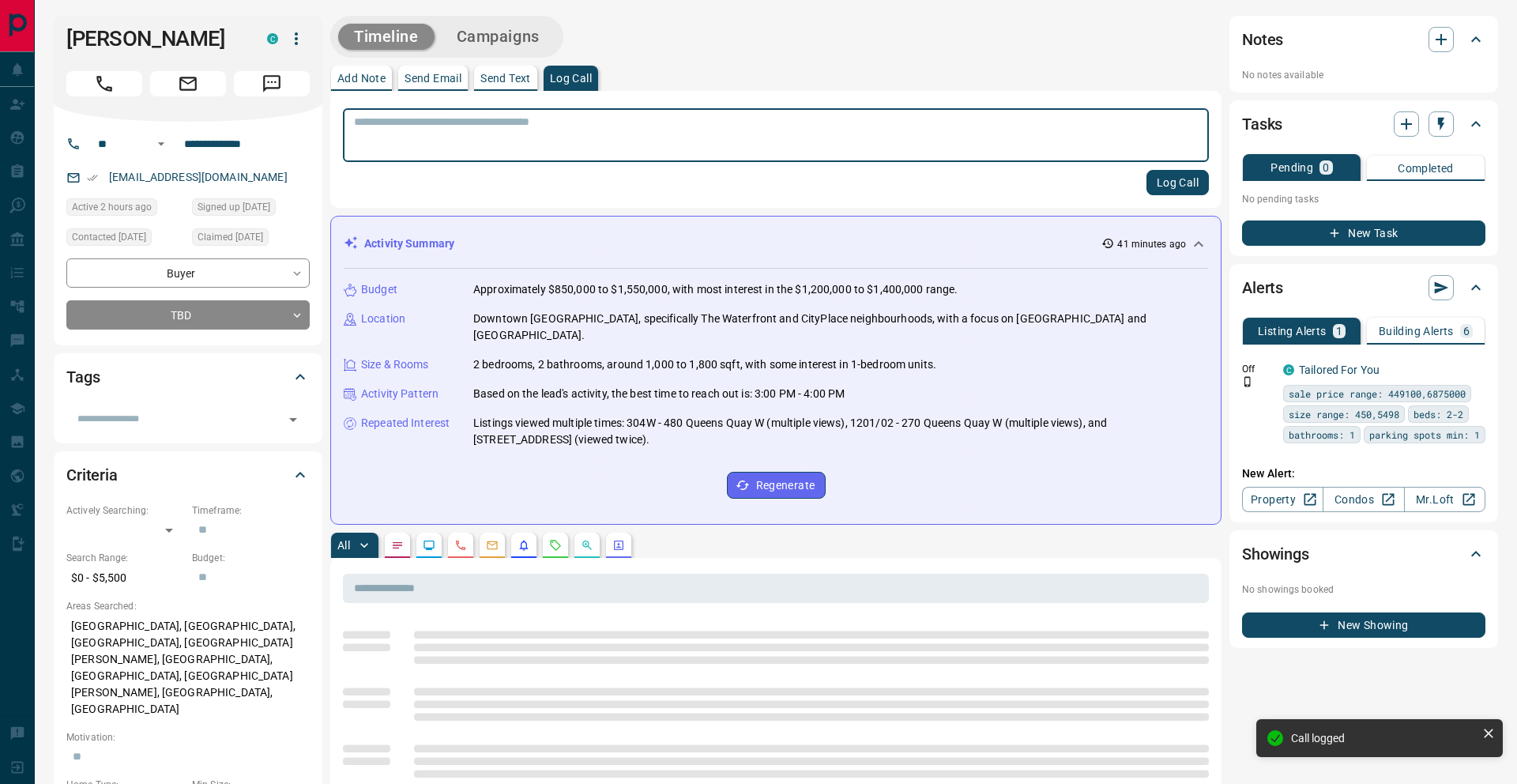
scroll to position [15, 0]
